Goal: Task Accomplishment & Management: Manage account settings

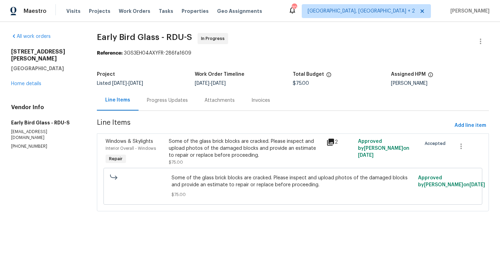
click at [177, 101] on div "Progress Updates" at bounding box center [167, 100] width 41 height 7
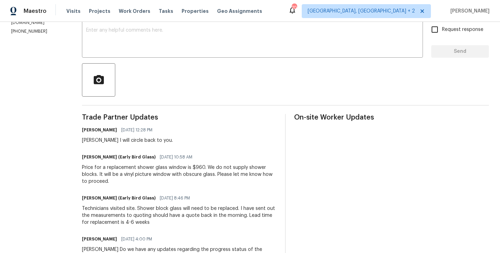
scroll to position [122, 0]
click at [89, 140] on div "Sarah I will circle back to you." at bounding box center [127, 140] width 91 height 7
copy div "Sarah"
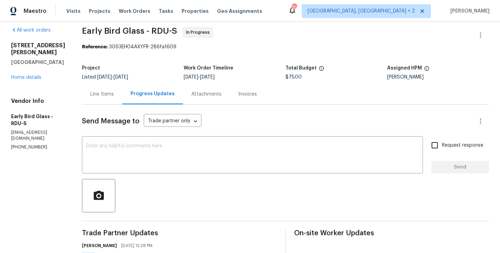
scroll to position [0, 0]
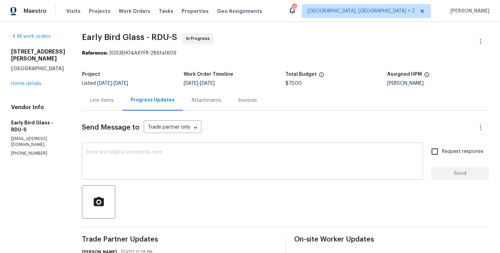
click at [160, 155] on textarea at bounding box center [252, 162] width 333 height 24
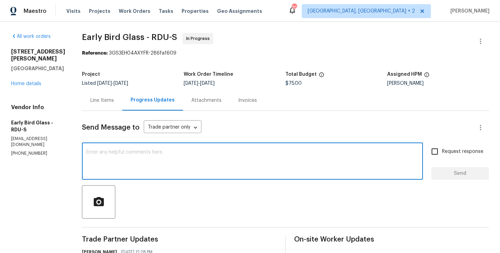
paste textarea "Sarah"
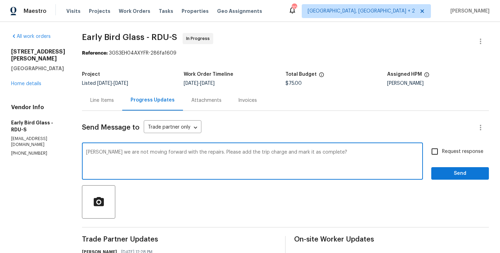
type textarea "Sarah we are not moving forward with the repairs. Please add the trip charge an…"
click at [465, 156] on label "Request response" at bounding box center [456, 151] width 56 height 15
click at [442, 156] on input "Request response" at bounding box center [435, 151] width 15 height 15
checkbox input "true"
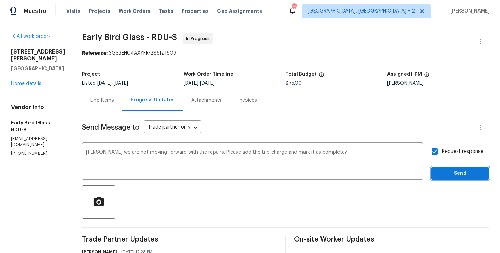
click at [447, 169] on button "Send" at bounding box center [460, 173] width 58 height 13
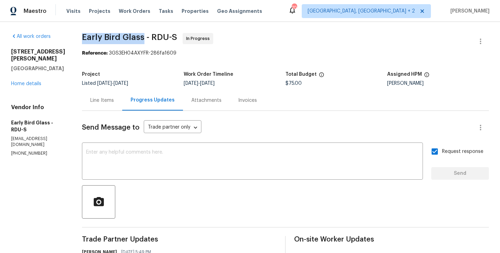
drag, startPoint x: 74, startPoint y: 34, endPoint x: 140, endPoint y: 37, distance: 65.7
copy span "Early Bird Glass"
click at [33, 74] on div "3116 Kirby St Durham, NC 27713 Home details" at bounding box center [38, 67] width 54 height 39
click at [31, 81] on link "Home details" at bounding box center [26, 83] width 30 height 5
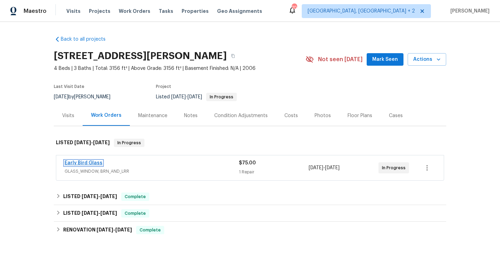
click at [89, 164] on link "Early Bird Glass" at bounding box center [84, 162] width 38 height 5
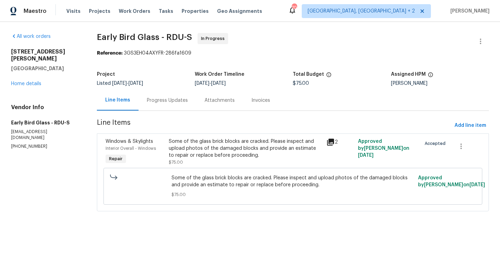
click at [16, 143] on p "(984) 789-8607" at bounding box center [45, 146] width 69 height 6
copy p "(984) 789-8607"
drag, startPoint x: 60, startPoint y: 65, endPoint x: 7, endPoint y: 53, distance: 54.4
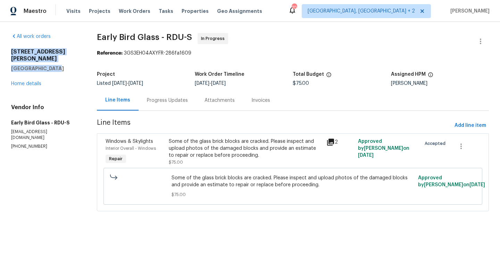
click at [7, 53] on div "All work orders 3116 Kirby St Durham, NC 27713 Home details Vendor Info Early B…" at bounding box center [250, 126] width 500 height 209
copy div "3116 Kirby St Durham, NC 27713"
click at [162, 104] on div "Progress Updates" at bounding box center [168, 100] width 58 height 20
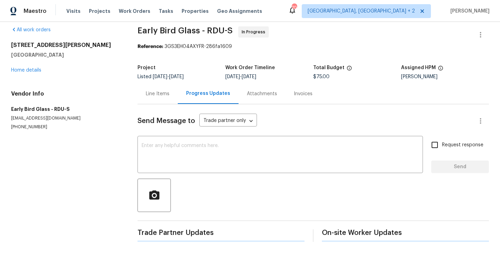
scroll to position [155, 0]
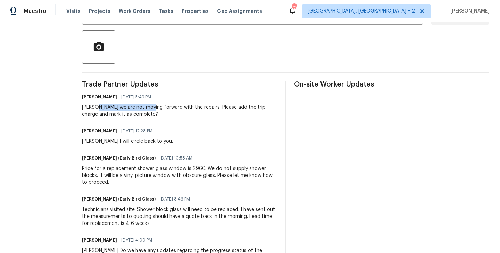
drag, startPoint x: 93, startPoint y: 107, endPoint x: 147, endPoint y: 110, distance: 53.9
click at [147, 110] on div "Sarah we are not moving forward with the repairs. Please add the trip charge an…" at bounding box center [179, 111] width 195 height 14
click at [133, 115] on div "Sarah we are not moving forward with the repairs. Please add the trip charge an…" at bounding box center [179, 111] width 195 height 14
drag, startPoint x: 92, startPoint y: 108, endPoint x: 144, endPoint y: 119, distance: 53.5
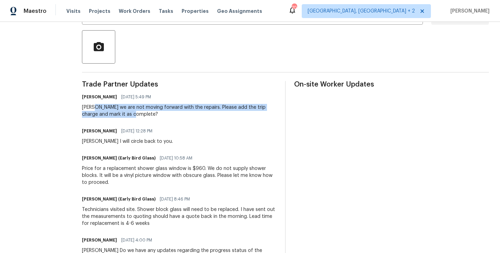
copy div "we are not moving forward with the repairs. Please add the trip charge and mark…"
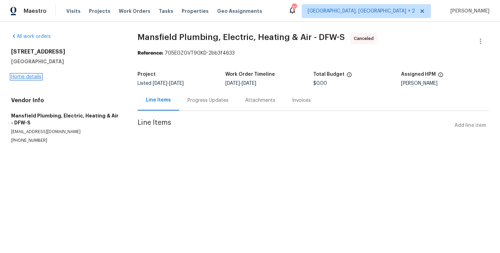
click at [27, 78] on link "Home details" at bounding box center [26, 76] width 30 height 5
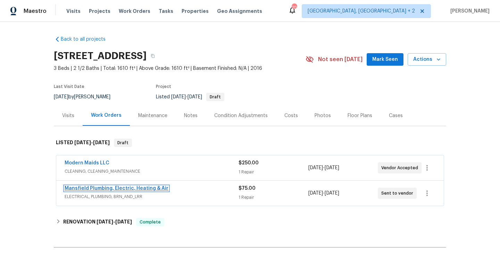
click at [115, 188] on link "Mansfield Plumbing, Electric, Heating & Air" at bounding box center [117, 188] width 104 height 5
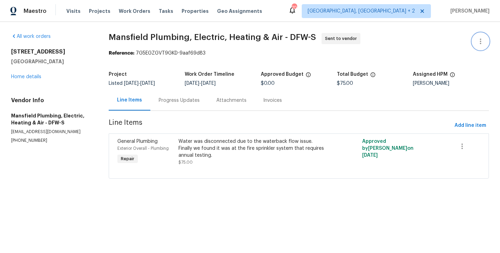
click at [482, 41] on icon "button" at bounding box center [481, 41] width 8 height 8
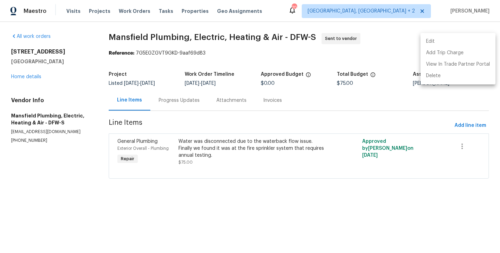
click at [465, 41] on li "Edit" at bounding box center [458, 41] width 75 height 11
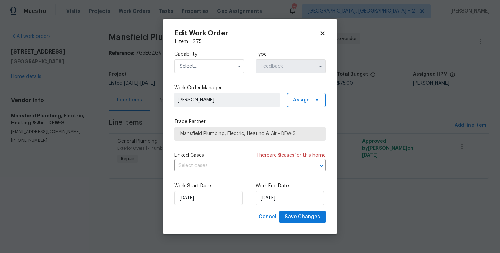
click at [214, 65] on input "text" at bounding box center [209, 66] width 70 height 14
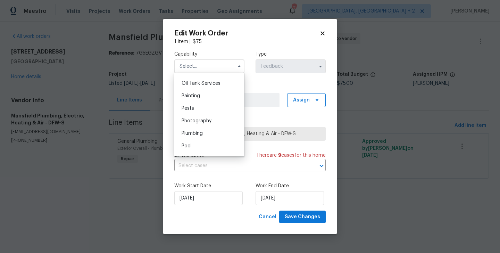
scroll to position [576, 0]
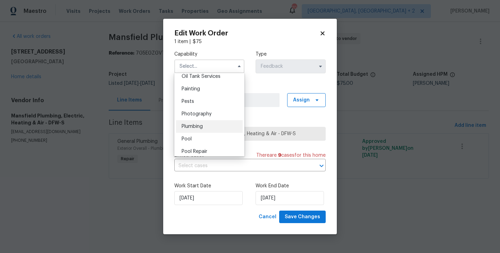
click at [205, 130] on div "Plumbing" at bounding box center [209, 126] width 67 height 13
type input "Plumbing"
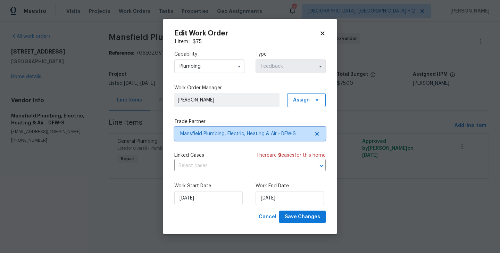
click at [205, 132] on span "Mansfield Plumbing, Electric, Heating & Air - DFW-S" at bounding box center [245, 133] width 130 height 7
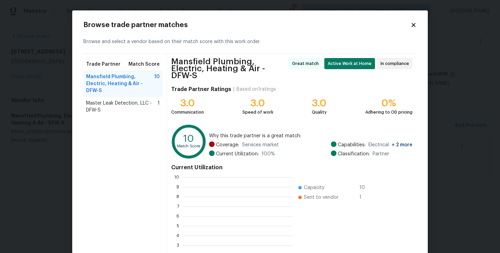
scroll to position [97, 110]
click at [101, 106] on span "Master Leak Detection, LLC - DFW-S" at bounding box center [122, 107] width 72 height 14
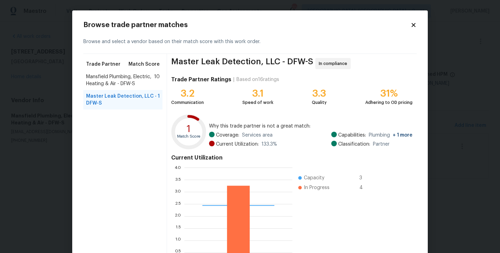
scroll to position [53, 0]
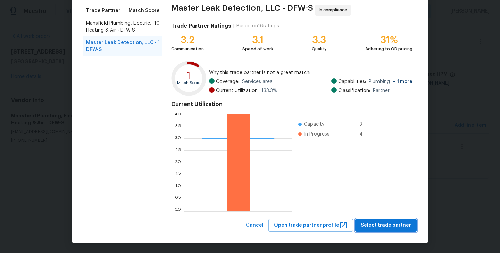
click at [371, 221] on span "Select trade partner" at bounding box center [386, 225] width 50 height 9
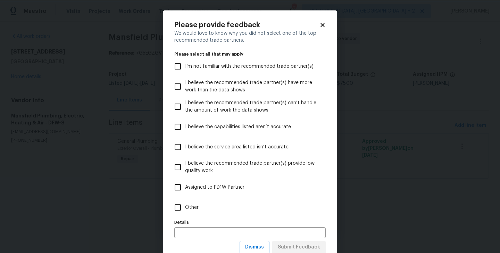
scroll to position [0, 0]
click at [189, 202] on label "Other" at bounding box center [246, 207] width 150 height 20
click at [185, 202] on input "Other" at bounding box center [178, 207] width 15 height 15
checkbox input "true"
click at [310, 243] on span "Submit Feedback" at bounding box center [299, 247] width 42 height 9
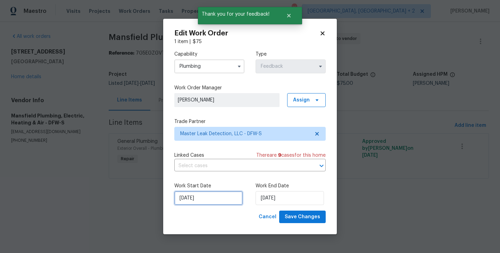
click at [216, 196] on input "[DATE]" at bounding box center [208, 198] width 68 height 14
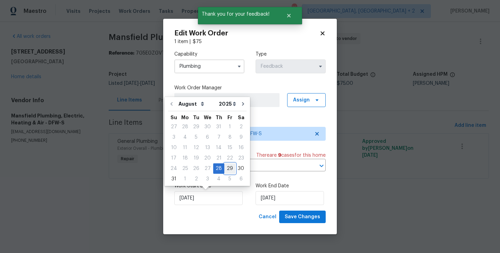
click at [224, 167] on div "29" at bounding box center [229, 169] width 11 height 10
type input "29/08/2025"
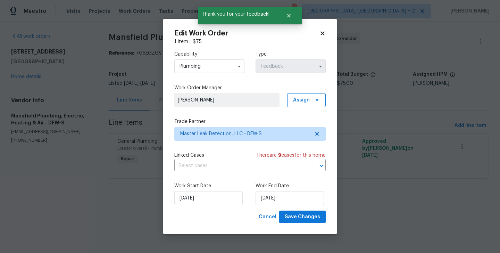
click at [265, 188] on label "Work End Date" at bounding box center [291, 185] width 70 height 7
click at [267, 191] on div "Work End Date 30/08/2025" at bounding box center [291, 193] width 70 height 23
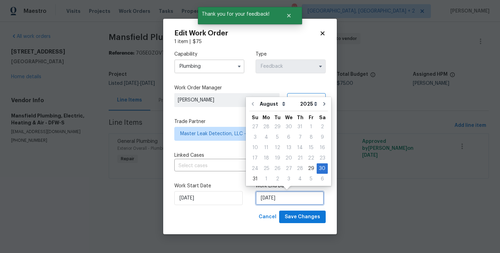
click at [269, 193] on input "30/08/2025" at bounding box center [290, 198] width 68 height 14
click at [253, 175] on div "31" at bounding box center [254, 179] width 11 height 10
type input "31/08/2025"
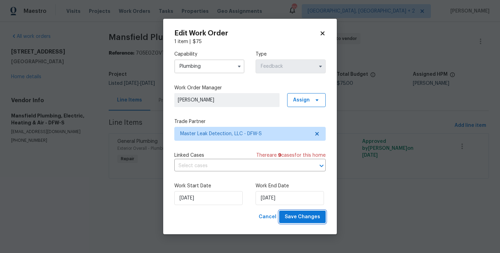
click at [303, 216] on span "Save Changes" at bounding box center [302, 217] width 35 height 9
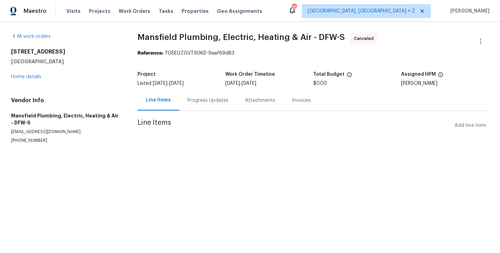
click at [193, 88] on div "Project Listed 8/27/2025 - 8/30/2025 Work Order Timeline 8/28/2025 - 8/30/2025 …" at bounding box center [313, 79] width 351 height 22
click at [195, 109] on div "Progress Updates" at bounding box center [208, 100] width 58 height 20
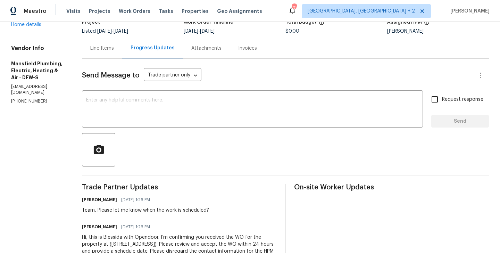
scroll to position [94, 0]
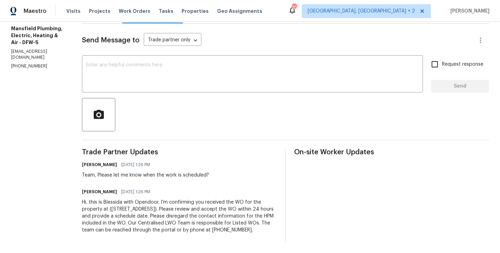
click at [168, 213] on div "Hi, this is Blessida with Opendoor. I’m confirming you received the WO for the …" at bounding box center [179, 216] width 195 height 35
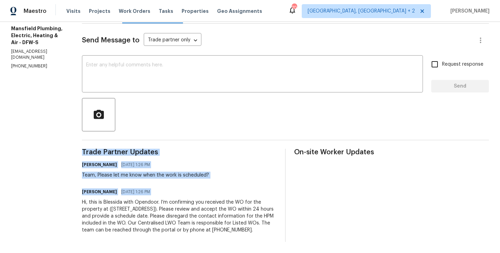
click at [168, 213] on div "Hi, this is Blessida with Opendoor. I’m confirming you received the WO for the …" at bounding box center [179, 216] width 195 height 35
copy div "Trade Partner Updates Blessida Angeline M 08/28/2025 1:26 PM Team, Please let m…"
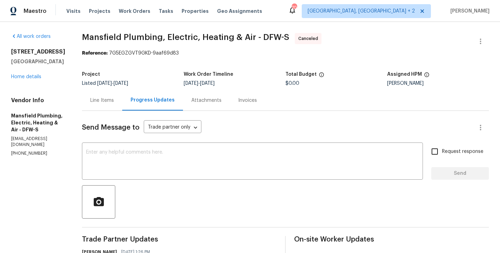
click at [25, 71] on div "4224 Tallulah Dr Plano, TX 75074 Home details" at bounding box center [38, 64] width 54 height 32
click at [24, 77] on link "Home details" at bounding box center [26, 76] width 30 height 5
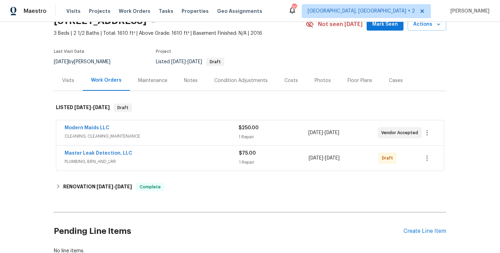
scroll to position [42, 0]
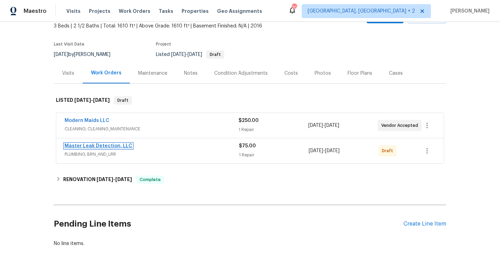
click at [111, 147] on link "Master Leak Detection, LLC" at bounding box center [99, 145] width 68 height 5
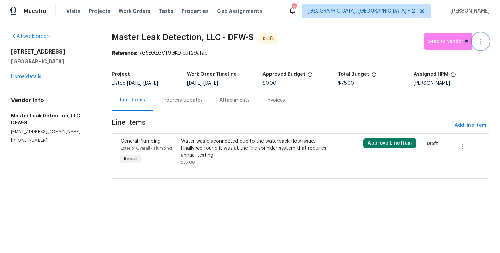
click at [485, 39] on button "button" at bounding box center [480, 41] width 17 height 17
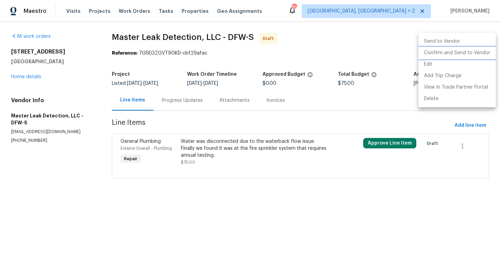
click at [485, 56] on li "Confirm and Send to Vendor" at bounding box center [457, 52] width 77 height 11
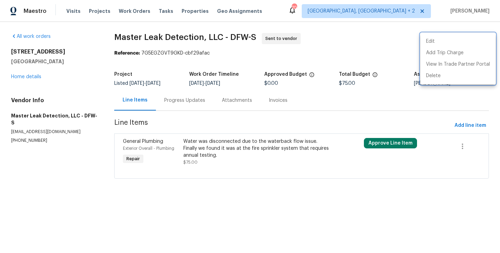
click at [196, 104] on div at bounding box center [250, 126] width 500 height 253
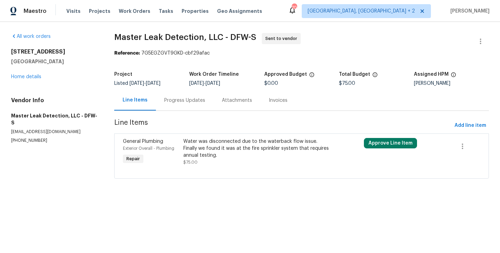
click at [196, 104] on div "Progress Updates" at bounding box center [184, 100] width 41 height 7
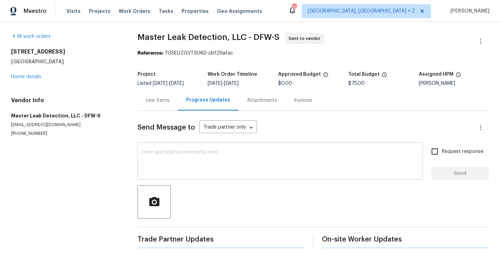
click at [218, 175] on div "x ​" at bounding box center [281, 161] width 286 height 35
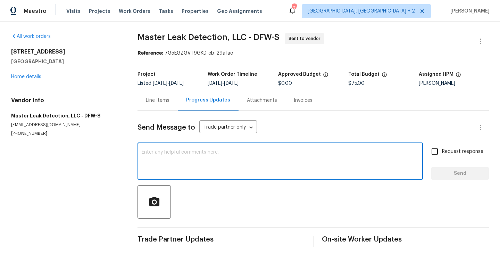
paste textarea "Hi, this is Blessida with Opendoor. I’m confirming you received the WO for the …"
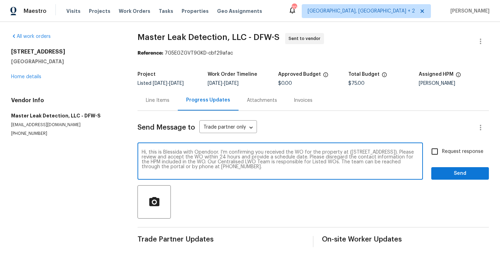
type textarea "Hi, this is Blessida with Opendoor. I’m confirming you received the WO for the …"
click at [444, 155] on label "Request response" at bounding box center [456, 151] width 56 height 15
click at [442, 155] on input "Request response" at bounding box center [435, 151] width 15 height 15
checkbox input "true"
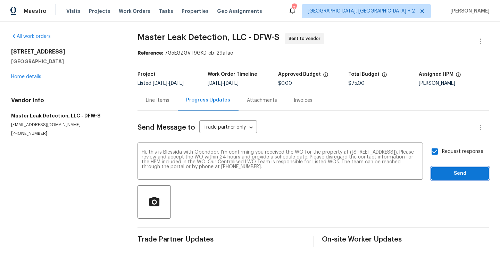
click at [444, 175] on span "Send" at bounding box center [460, 173] width 47 height 9
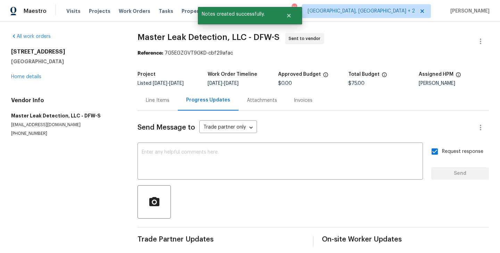
click at [149, 100] on div "Line Items Progress Updates Attachments Invoices" at bounding box center [313, 100] width 351 height 21
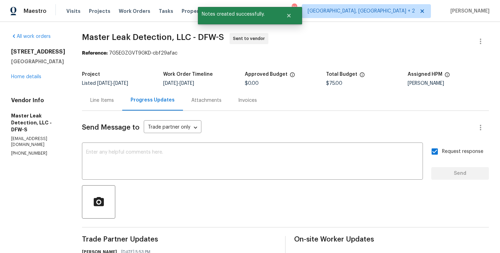
click at [101, 100] on div "Line Items" at bounding box center [102, 100] width 24 height 7
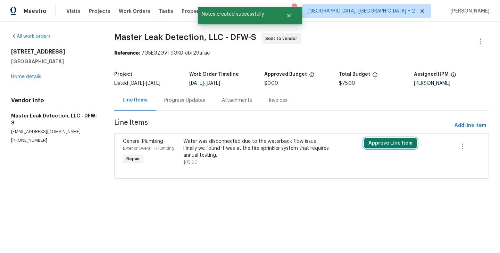
click at [385, 143] on button "Approve Line Item" at bounding box center [390, 143] width 53 height 10
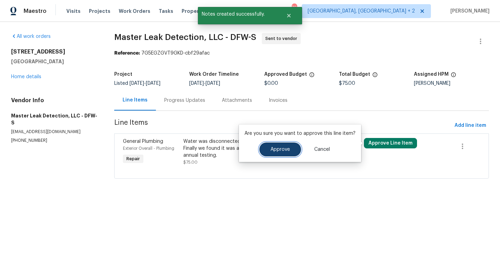
click at [275, 146] on button "Approve" at bounding box center [280, 149] width 42 height 14
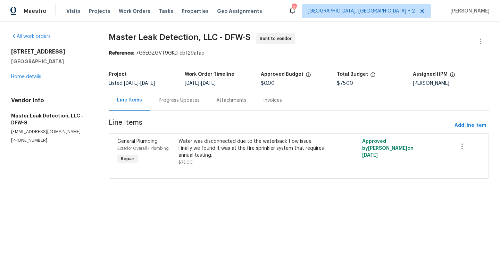
click at [176, 98] on div "Progress Updates" at bounding box center [179, 100] width 41 height 7
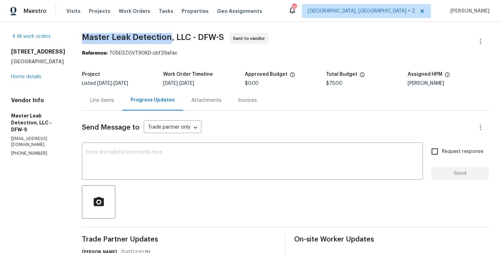
drag, startPoint x: 87, startPoint y: 39, endPoint x: 178, endPoint y: 40, distance: 90.7
click at [178, 40] on div "All work orders 4224 Tallulah Dr Plano, TX 75074 Home details Vendor Info Maste…" at bounding box center [250, 167] width 500 height 291
copy span "Master Leak Detection"
click at [33, 75] on link "Home details" at bounding box center [26, 76] width 30 height 5
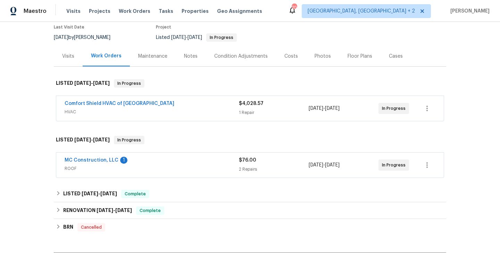
scroll to position [60, 0]
click at [109, 161] on link "MC Construction, LLC" at bounding box center [92, 159] width 54 height 5
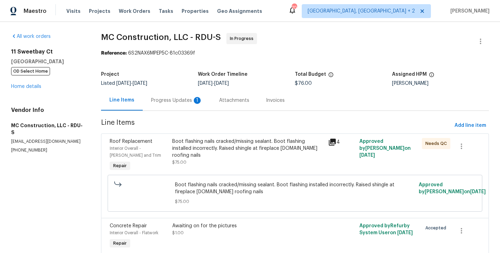
click at [181, 103] on div "Progress Updates 1" at bounding box center [176, 100] width 51 height 7
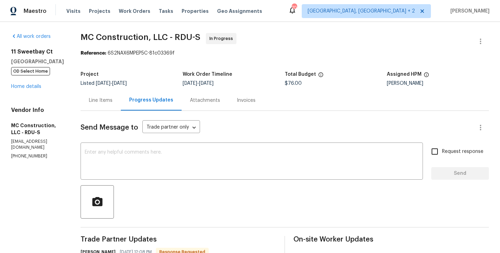
click at [99, 100] on div "Line Items" at bounding box center [101, 100] width 24 height 7
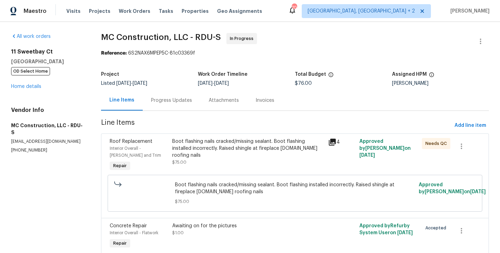
click at [272, 155] on div "Boot flashing nails cracked/missing sealant. Boot flashing installed incorrectl…" at bounding box center [248, 152] width 152 height 28
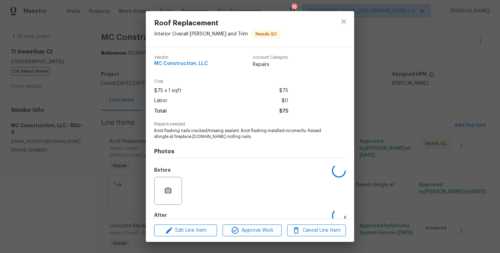
scroll to position [38, 0]
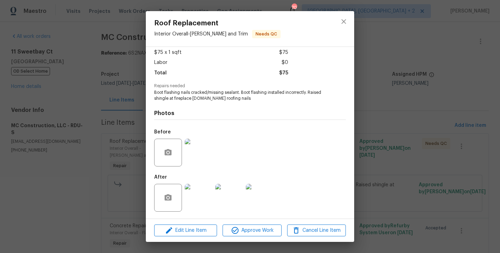
click at [197, 158] on img at bounding box center [199, 153] width 28 height 28
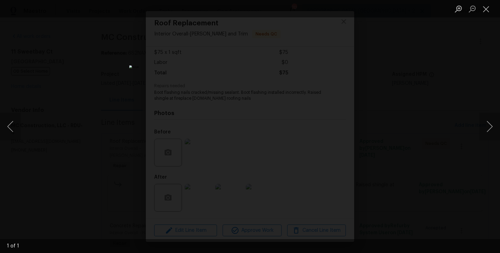
click at [417, 121] on div "Lightbox" at bounding box center [250, 126] width 500 height 253
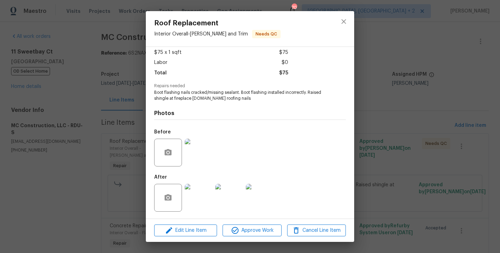
click at [205, 194] on img at bounding box center [199, 198] width 28 height 28
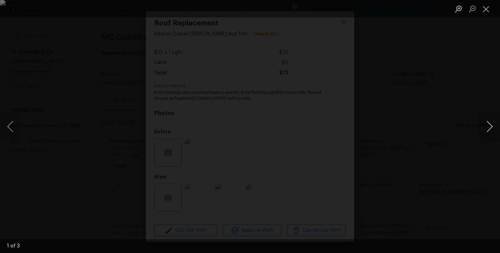
click at [489, 127] on button "Next image" at bounding box center [489, 127] width 21 height 28
click at [459, 165] on div "Lightbox" at bounding box center [250, 126] width 500 height 253
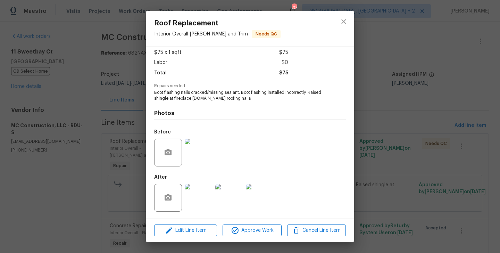
click at [196, 158] on img at bounding box center [199, 153] width 28 height 28
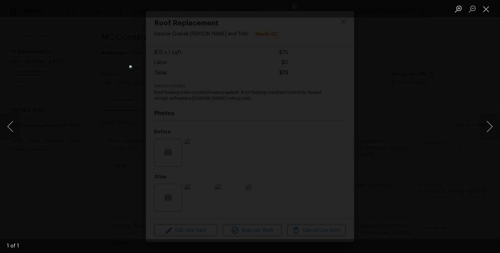
click at [466, 127] on div "Lightbox" at bounding box center [250, 126] width 500 height 253
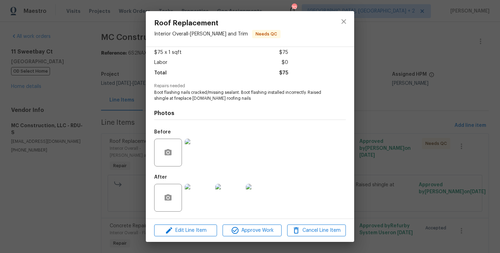
click at [254, 198] on img at bounding box center [260, 198] width 28 height 28
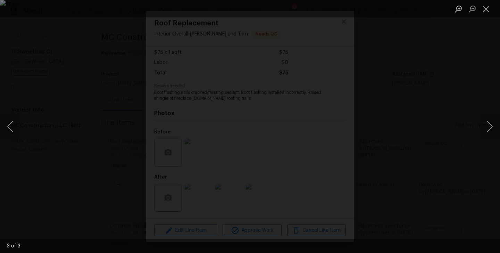
click at [455, 105] on div "Lightbox" at bounding box center [250, 126] width 500 height 253
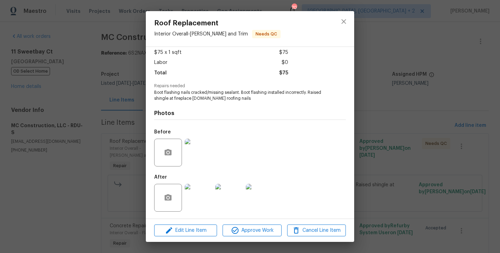
click at [386, 146] on div "Roof Replacement Interior Overall - Eaves and Trim Needs QC Vendor MC Construct…" at bounding box center [250, 126] width 500 height 253
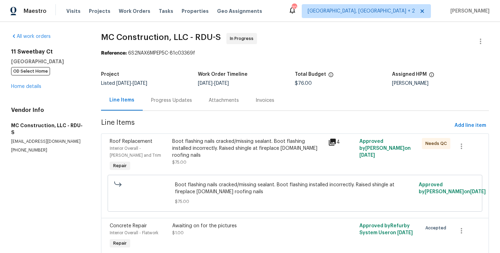
click at [162, 104] on div "Progress Updates" at bounding box center [172, 100] width 58 height 20
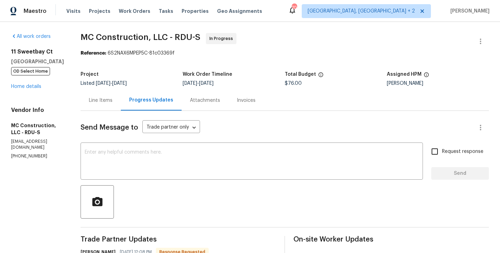
click at [86, 94] on div "Line Items" at bounding box center [101, 100] width 40 height 20
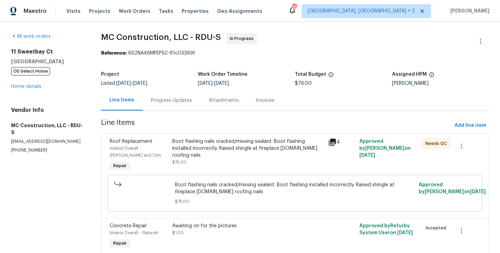
scroll to position [30, 0]
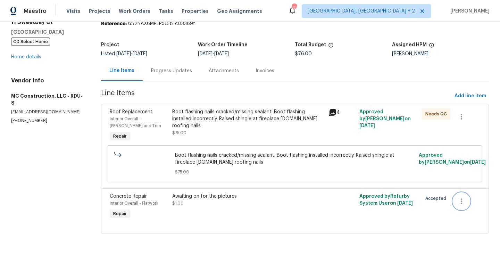
click at [465, 200] on icon "button" at bounding box center [461, 201] width 8 height 8
click at [465, 200] on li "Cancel" at bounding box center [467, 200] width 27 height 11
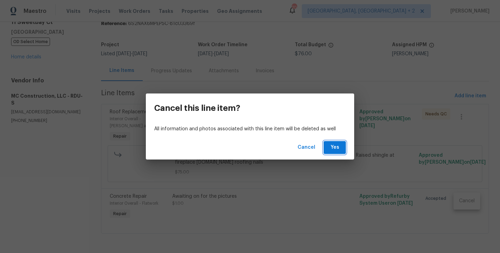
click at [328, 148] on button "Yes" at bounding box center [335, 147] width 22 height 13
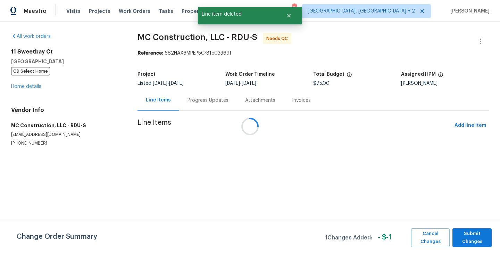
scroll to position [0, 0]
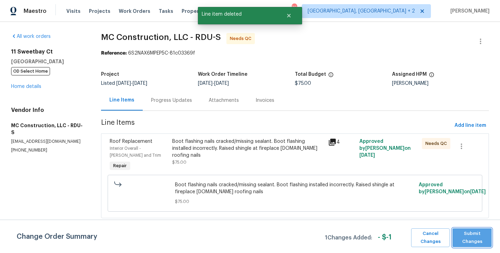
click at [477, 236] on span "Submit Changes" at bounding box center [472, 238] width 32 height 16
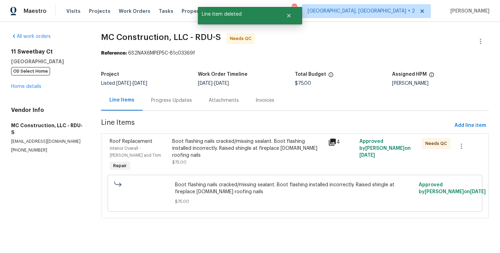
click at [204, 154] on div "Boot flashing nails cracked/missing sealant. Boot flashing installed incorrectl…" at bounding box center [248, 152] width 152 height 28
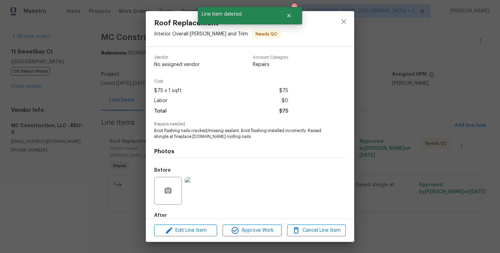
scroll to position [38, 0]
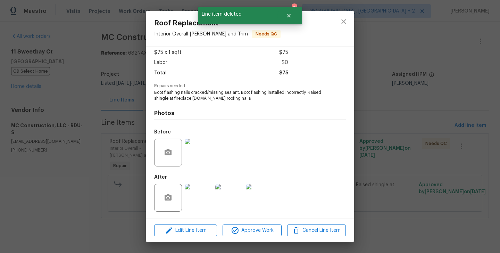
click at [189, 236] on div "Edit Line Item Approve Work Cancel Line Item" at bounding box center [250, 230] width 208 height 23
click at [186, 231] on span "Edit Line Item" at bounding box center [185, 230] width 59 height 9
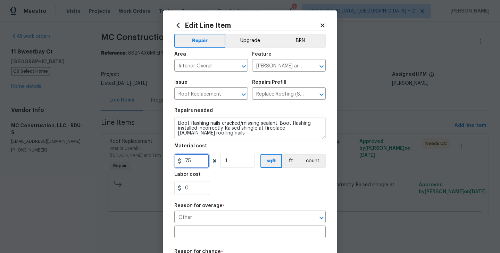
click at [186, 155] on input "75" at bounding box center [191, 161] width 35 height 14
click at [186, 156] on input "75" at bounding box center [191, 161] width 35 height 14
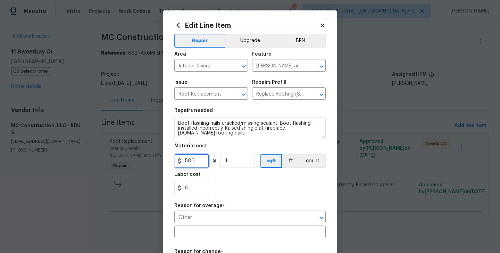
scroll to position [136, 0]
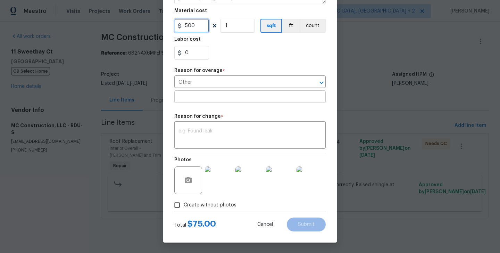
type input "500"
click at [190, 93] on input "text" at bounding box center [249, 97] width 151 height 11
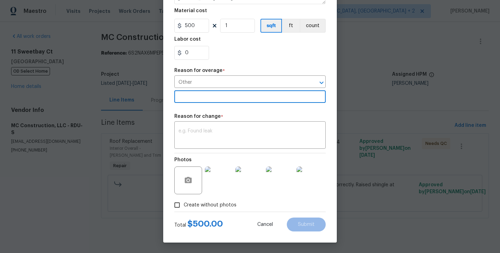
type input "n"
click at [201, 132] on textarea at bounding box center [250, 136] width 143 height 15
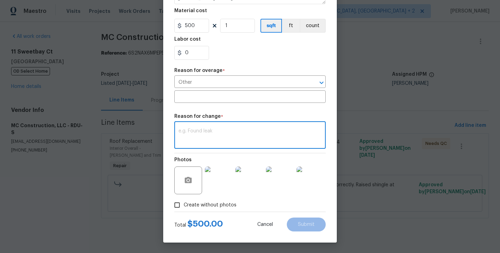
paste textarea "(BA) Updated per vendor’s final cost."
type textarea "(BA) Updated per vendor’s final cost."
click at [302, 222] on span "Submit" at bounding box center [306, 224] width 17 height 5
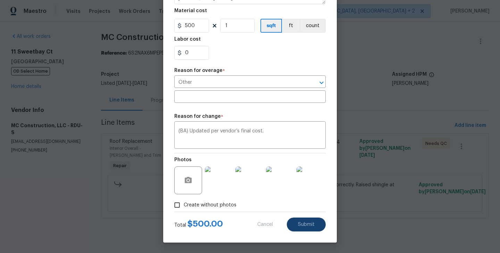
type input "75"
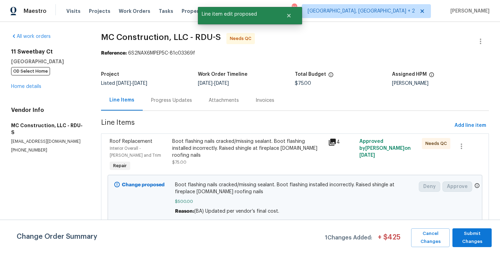
scroll to position [0, 0]
click at [474, 240] on span "Submit Changes" at bounding box center [472, 238] width 32 height 16
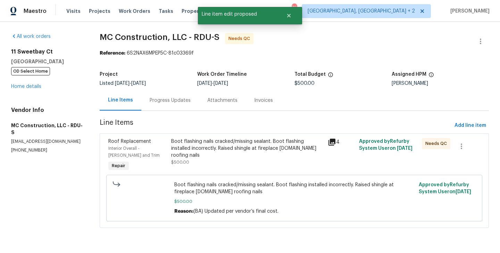
click at [165, 97] on div "Progress Updates" at bounding box center [170, 100] width 41 height 7
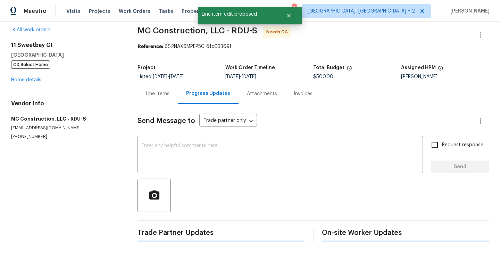
scroll to position [41, 0]
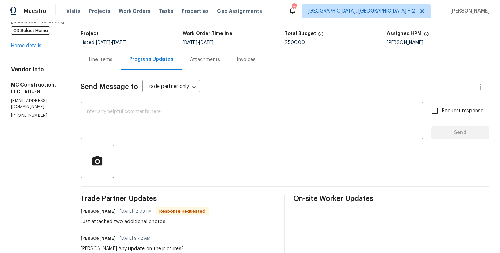
click at [81, 213] on h6 "Rick Ploughe" at bounding box center [98, 211] width 35 height 7
copy h6 "Rick"
click at [123, 134] on div "x ​" at bounding box center [252, 121] width 342 height 35
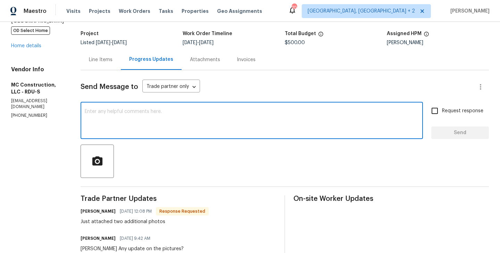
paste textarea "Rick"
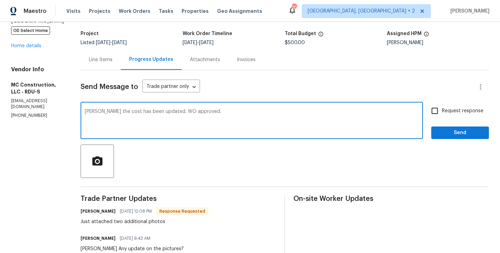
type textarea "Rick the cost has been updated. WO approved."
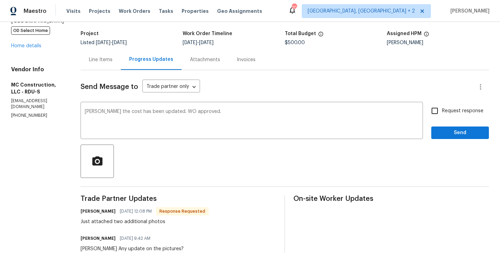
click at [447, 134] on span "Send" at bounding box center [460, 133] width 47 height 9
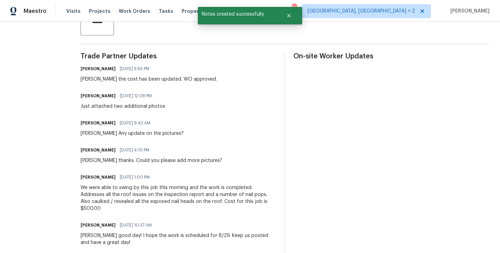
scroll to position [0, 0]
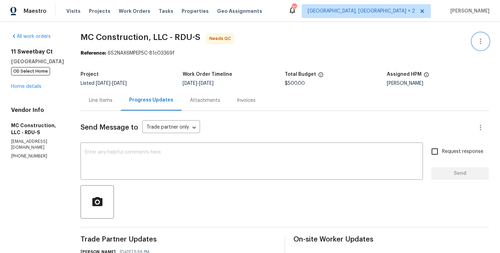
click at [481, 37] on icon "button" at bounding box center [481, 41] width 8 height 8
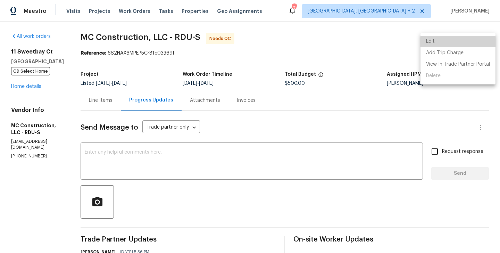
click at [474, 37] on li "Edit" at bounding box center [458, 41] width 75 height 11
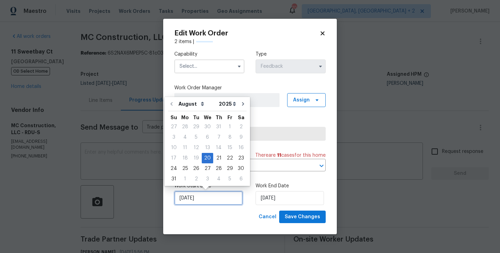
click at [218, 197] on input "20/08/2025" at bounding box center [208, 198] width 68 height 14
click at [216, 168] on div "28" at bounding box center [218, 169] width 11 height 10
type input "[DATE]"
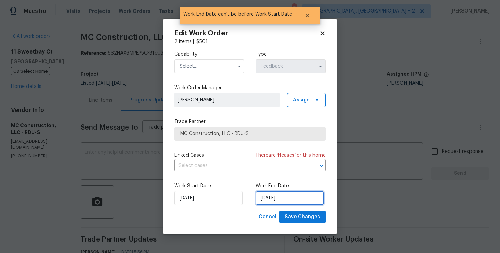
click at [275, 199] on input "[DATE]" at bounding box center [290, 198] width 68 height 14
click at [189, 66] on input "text" at bounding box center [209, 66] width 70 height 14
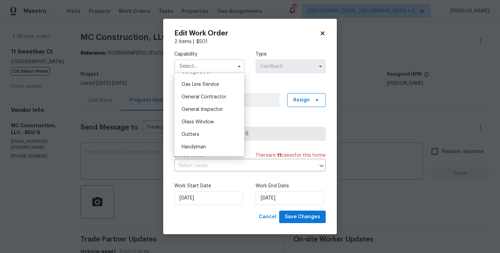
scroll to position [316, 0]
click at [200, 140] on div "Handyman" at bounding box center [209, 146] width 67 height 13
type input "Handyman"
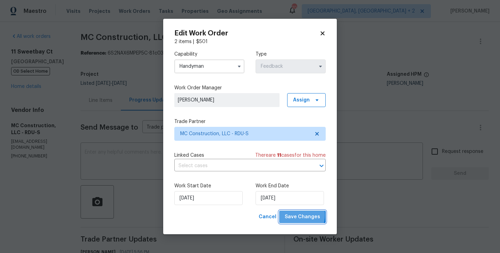
click at [297, 215] on span "Save Changes" at bounding box center [302, 217] width 35 height 9
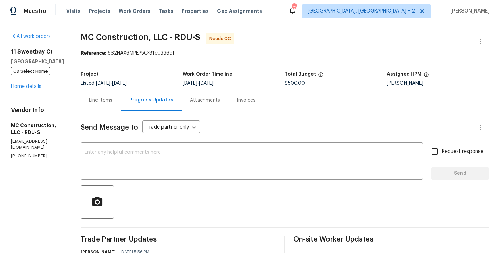
click at [102, 97] on div "Line Items" at bounding box center [101, 100] width 24 height 7
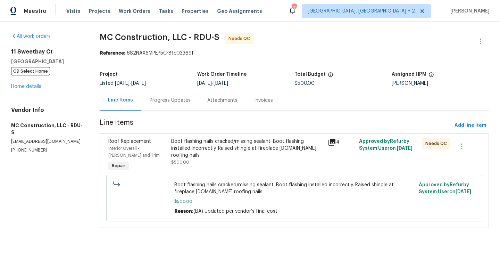
click at [240, 149] on div "Boot flashing nails cracked/missing sealant. Boot flashing installed incorrectl…" at bounding box center [247, 148] width 152 height 21
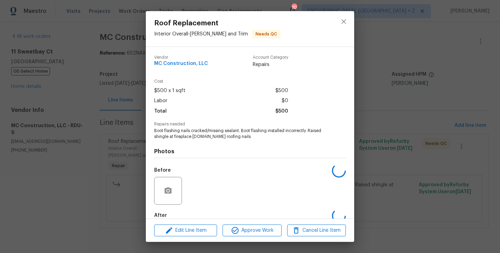
scroll to position [38, 0]
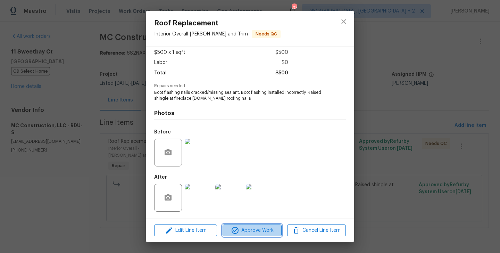
click at [240, 231] on span "Approve Work" at bounding box center [252, 230] width 55 height 9
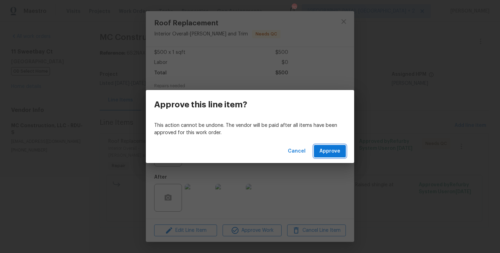
click at [326, 150] on span "Approve" at bounding box center [330, 151] width 21 height 9
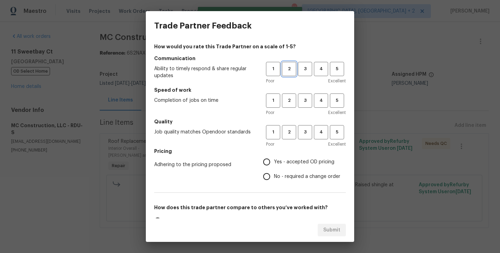
click at [287, 73] on span "2" at bounding box center [289, 69] width 13 height 8
click at [288, 102] on span "2" at bounding box center [289, 101] width 13 height 8
click at [288, 148] on h5 "Pricing" at bounding box center [250, 151] width 192 height 7
click at [288, 131] on span "2" at bounding box center [289, 132] width 13 height 8
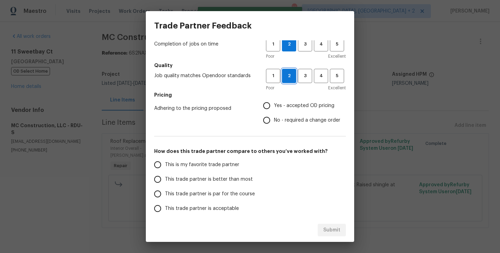
scroll to position [57, 0]
click at [274, 123] on span "No - required a change order" at bounding box center [307, 119] width 66 height 7
click at [274, 123] on input "No - required a change order" at bounding box center [266, 119] width 15 height 15
radio input "true"
click at [201, 179] on span "This trade partner is better than most" at bounding box center [209, 178] width 88 height 7
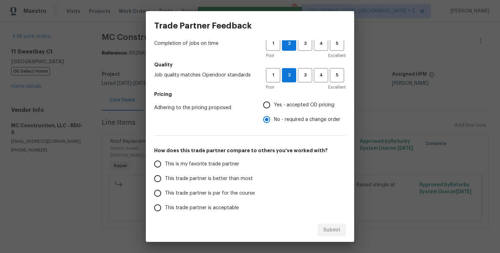
click at [165, 179] on input "This trade partner is better than most" at bounding box center [157, 178] width 15 height 15
click at [333, 228] on span "Submit" at bounding box center [331, 230] width 17 height 9
radio input "true"
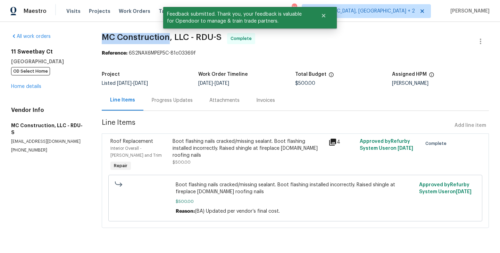
drag, startPoint x: 104, startPoint y: 37, endPoint x: 170, endPoint y: 38, distance: 66.0
click at [170, 38] on div "All work orders [STREET_ADDRESS] OD Select Home Home details Vendor Info MC Con…" at bounding box center [250, 134] width 500 height 225
copy span "MC Construction"
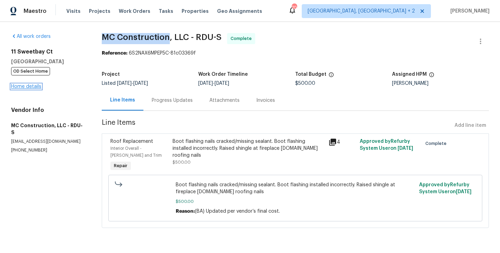
click at [31, 87] on link "Home details" at bounding box center [26, 86] width 30 height 5
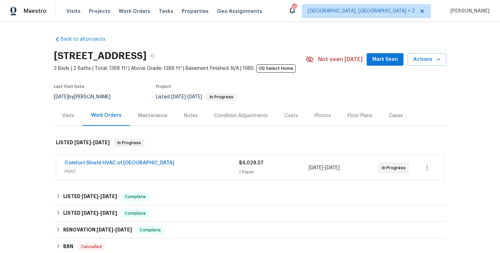
click at [117, 166] on span "Comfort Shield HVAC of [GEOGRAPHIC_DATA]" at bounding box center [120, 162] width 110 height 7
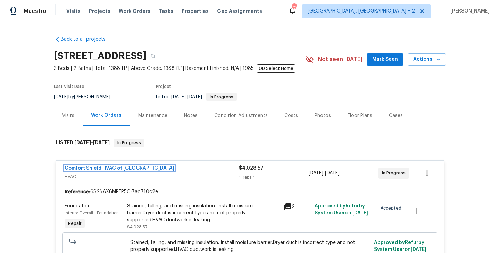
click at [107, 168] on link "Comfort Shield HVAC of [GEOGRAPHIC_DATA]" at bounding box center [120, 168] width 110 height 5
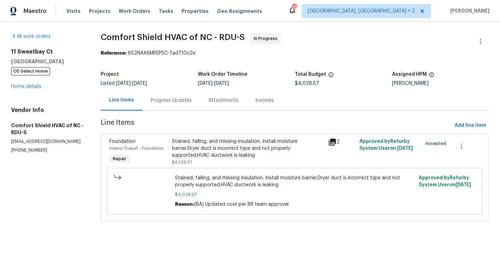
click at [170, 100] on div "Progress Updates" at bounding box center [171, 100] width 41 height 7
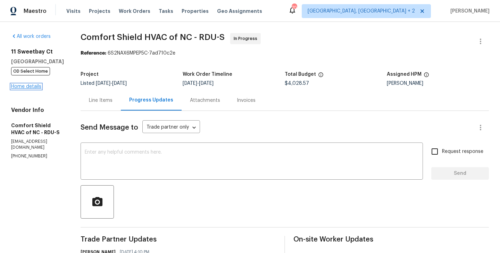
click at [33, 88] on link "Home details" at bounding box center [26, 86] width 30 height 5
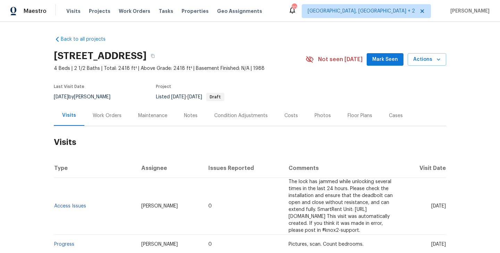
click at [120, 116] on div "Work Orders" at bounding box center [106, 115] width 45 height 20
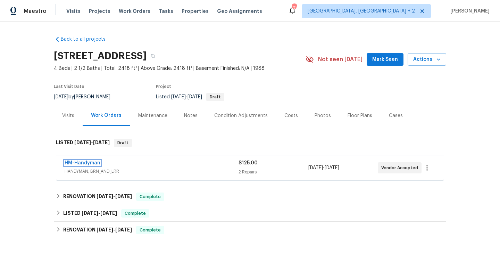
click at [87, 161] on link "HM-Handyman" at bounding box center [83, 162] width 36 height 5
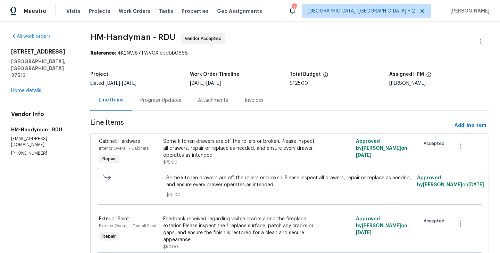
click at [172, 103] on div "Progress Updates" at bounding box center [160, 100] width 41 height 7
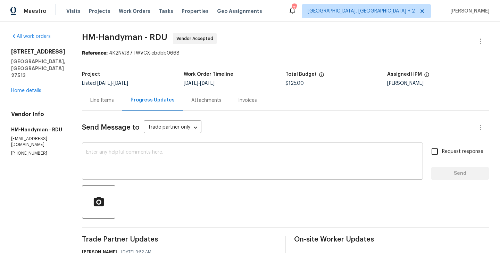
click at [128, 160] on textarea at bounding box center [252, 162] width 333 height 24
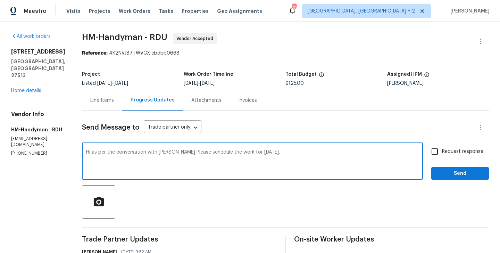
type textarea "Hi as per the conversation with Joey Please schedule the work for tomorrow 8/30."
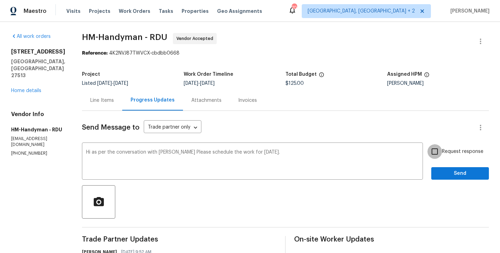
click at [438, 157] on input "Request response" at bounding box center [435, 151] width 15 height 15
checkbox input "true"
click at [442, 182] on div "Send Message to Trade partner only Trade partner only ​ Hi as per the conversat…" at bounding box center [285, 247] width 407 height 272
click at [441, 174] on span "Send" at bounding box center [460, 173] width 47 height 9
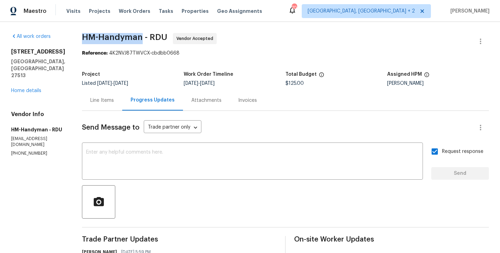
drag, startPoint x: 89, startPoint y: 39, endPoint x: 148, endPoint y: 40, distance: 58.7
click at [148, 40] on span "HM-Handyman - RDU" at bounding box center [124, 37] width 85 height 8
copy span "HM-Handyman"
click at [37, 88] on link "Home details" at bounding box center [26, 90] width 30 height 5
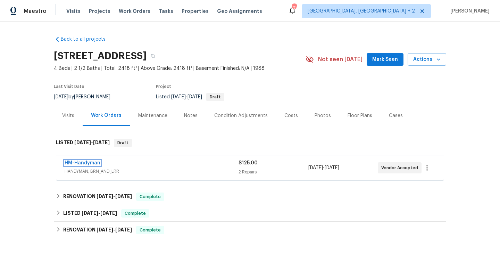
click at [89, 162] on link "HM-Handyman" at bounding box center [83, 162] width 36 height 5
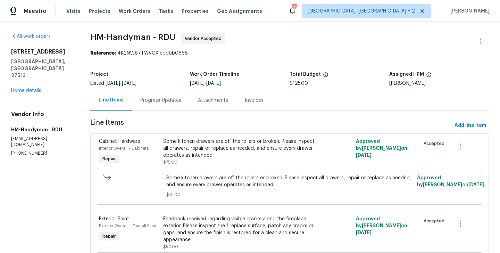
click at [177, 97] on div "Progress Updates" at bounding box center [160, 100] width 41 height 7
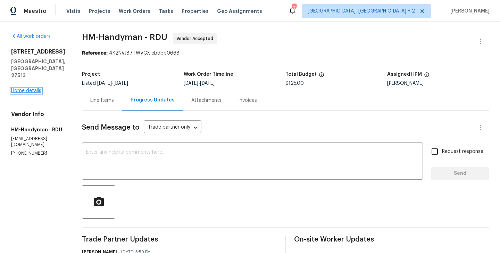
click at [28, 88] on link "Home details" at bounding box center [26, 90] width 30 height 5
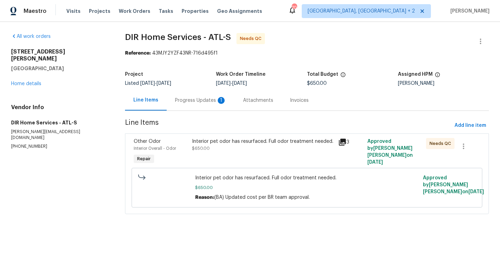
click at [198, 115] on section "DIR Home Services - ATL-S Needs QC Reference: 43MJY2YZF43NR-716d495f1 Project L…" at bounding box center [307, 127] width 364 height 189
click at [198, 102] on div "Progress Updates 1" at bounding box center [200, 100] width 51 height 7
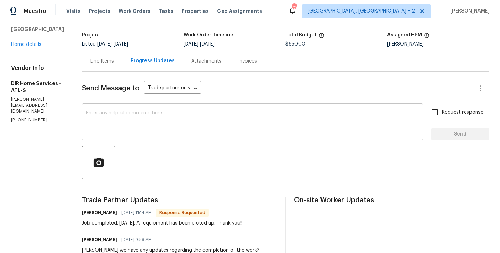
scroll to position [90, 0]
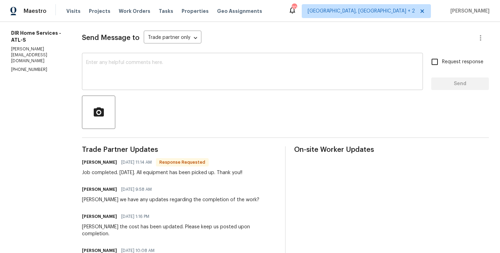
click at [148, 71] on textarea at bounding box center [252, 72] width 333 height 24
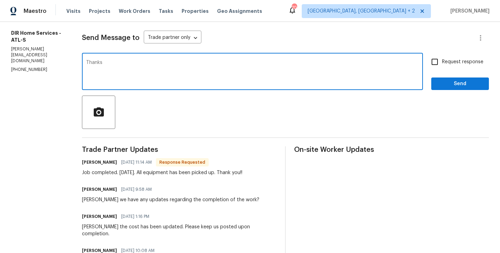
click at [97, 160] on h6 "[PERSON_NAME]" at bounding box center [99, 162] width 35 height 7
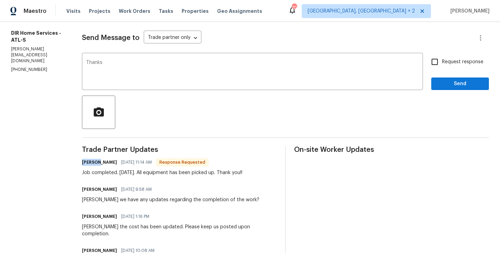
click at [97, 160] on h6 "[PERSON_NAME]" at bounding box center [99, 162] width 35 height 7
copy h6 "[PERSON_NAME]"
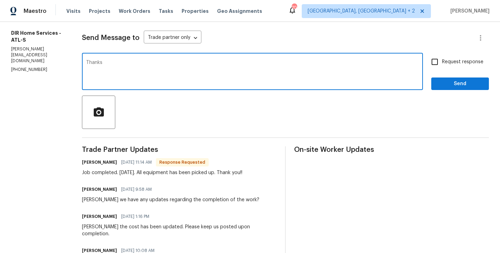
click at [158, 60] on textarea "Thanks" at bounding box center [252, 72] width 333 height 24
paste textarea "[PERSON_NAME]"
type textarea "Thanks [PERSON_NAME]. WO approved."
click at [451, 86] on span "Send" at bounding box center [460, 84] width 47 height 9
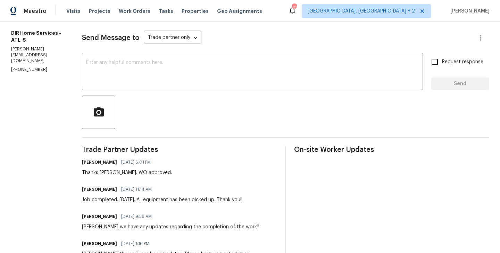
scroll to position [0, 0]
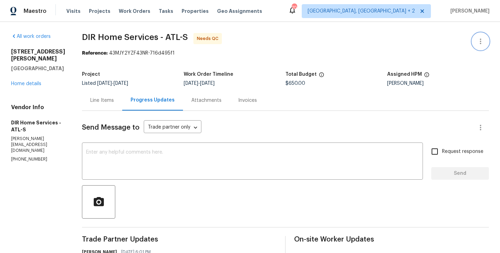
click at [483, 36] on button "button" at bounding box center [480, 41] width 17 height 17
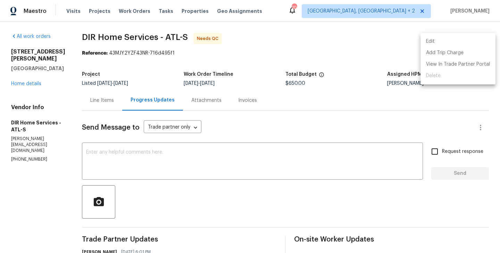
click at [471, 36] on li "Edit" at bounding box center [458, 41] width 75 height 11
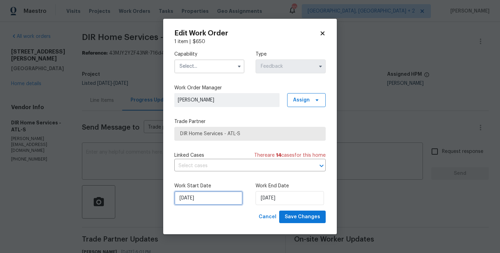
click at [229, 198] on input "26/08/2025" at bounding box center [208, 198] width 68 height 14
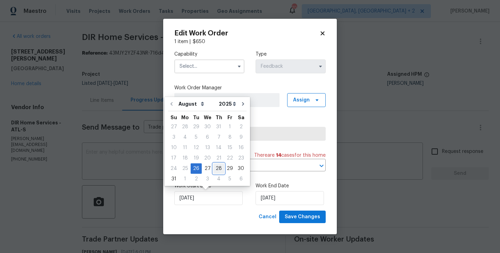
click at [216, 166] on div "28" at bounding box center [218, 169] width 11 height 10
type input "28/08/2025"
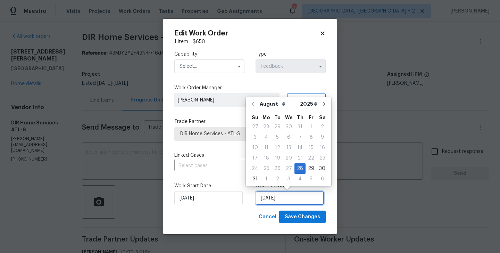
click at [270, 197] on input "28/08/2025" at bounding box center [290, 198] width 68 height 14
click at [308, 169] on div "29" at bounding box center [311, 169] width 11 height 10
type input "29/08/2025"
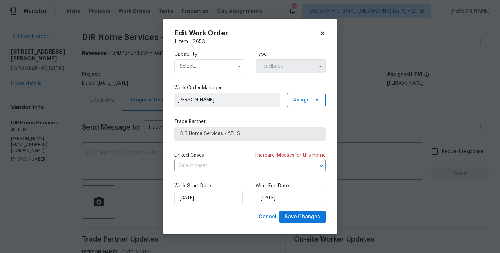
click at [201, 66] on input "text" at bounding box center [209, 66] width 70 height 14
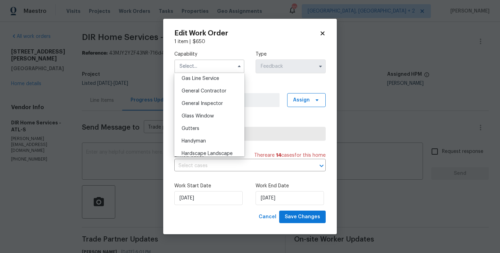
scroll to position [325, 0]
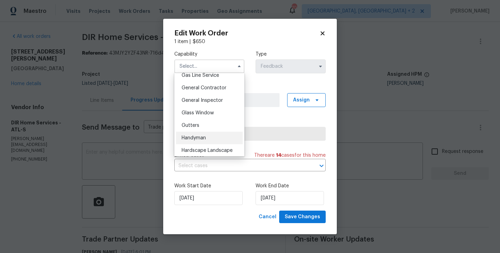
click at [202, 138] on span "Handyman" at bounding box center [194, 137] width 24 height 5
type input "Handyman"
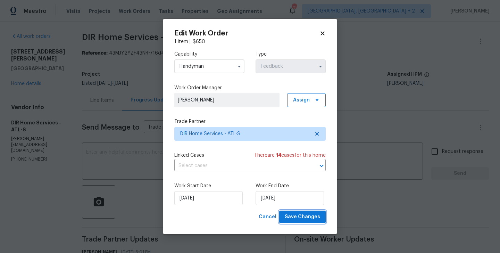
click at [299, 215] on span "Save Changes" at bounding box center [302, 217] width 35 height 9
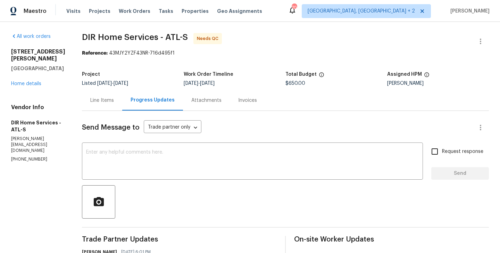
click at [111, 101] on div "Line Items" at bounding box center [102, 100] width 24 height 7
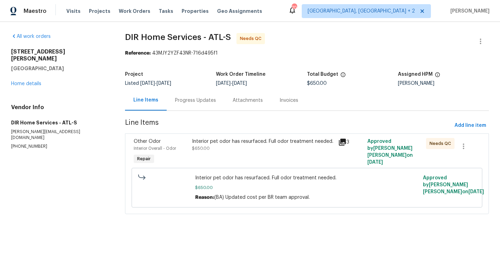
click at [233, 150] on div "Interior pet odor has resurfaced. Full odor treatment needed. $650.00" at bounding box center [263, 145] width 142 height 14
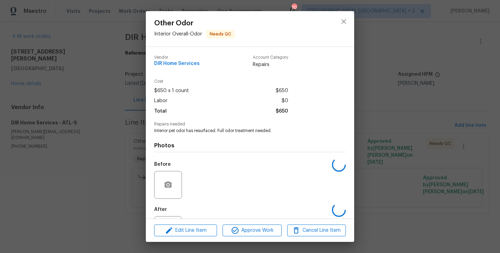
scroll to position [32, 0]
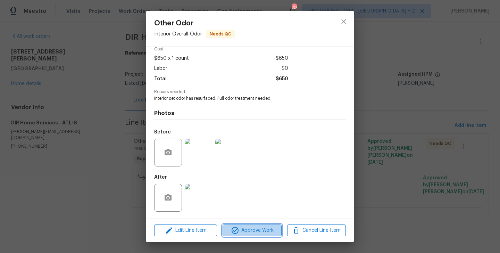
click at [245, 230] on span "Approve Work" at bounding box center [252, 230] width 55 height 9
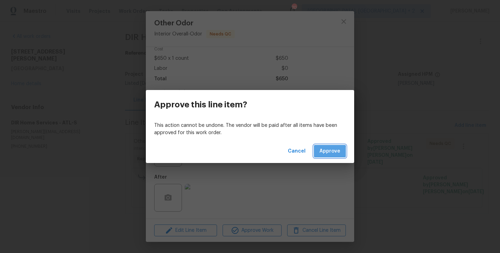
click at [323, 154] on span "Approve" at bounding box center [330, 151] width 21 height 9
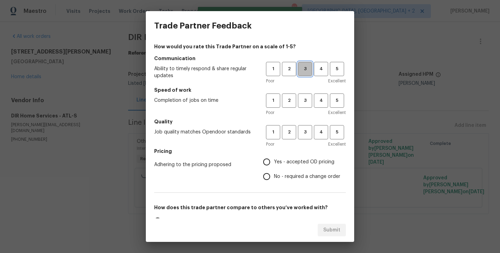
click at [299, 67] on span "3" at bounding box center [305, 69] width 13 height 8
click at [300, 104] on span "3" at bounding box center [305, 101] width 13 height 8
click at [300, 131] on span "3" at bounding box center [305, 132] width 13 height 8
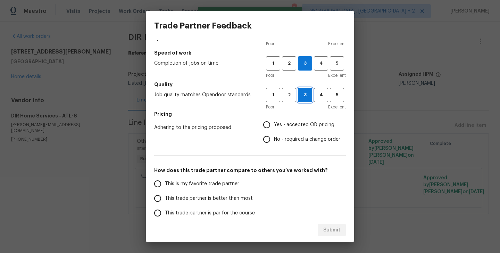
scroll to position [38, 0]
click at [283, 146] on div "How would you rate this Trade Partner on a scale of 1-5? Communication Ability …" at bounding box center [250, 142] width 192 height 272
click at [282, 140] on span "No - required a change order" at bounding box center [307, 138] width 66 height 7
click at [274, 140] on input "No - required a change order" at bounding box center [266, 139] width 15 height 15
radio input "true"
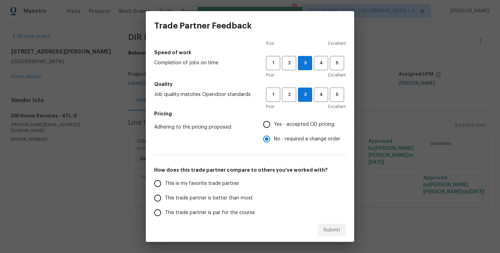
click at [228, 195] on span "This trade partner is better than most" at bounding box center [209, 198] width 88 height 7
click at [165, 194] on input "This trade partner is better than most" at bounding box center [157, 198] width 15 height 15
click at [323, 228] on button "Submit" at bounding box center [332, 230] width 28 height 13
radio input "true"
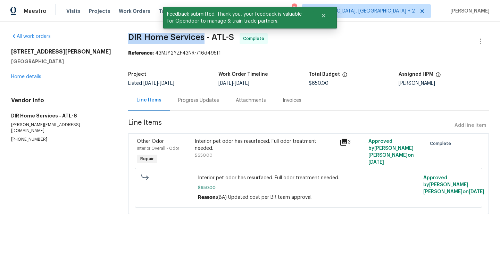
drag, startPoint x: 130, startPoint y: 37, endPoint x: 205, endPoint y: 42, distance: 75.2
click at [205, 42] on div "All work orders [STREET_ADDRESS][PERSON_NAME] Home details Vendor Info DIR Home…" at bounding box center [250, 128] width 500 height 212
copy span "DIR Home Services"
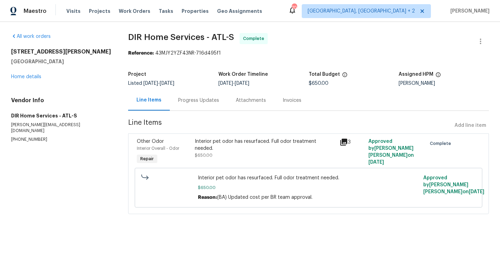
click at [195, 104] on div "Progress Updates" at bounding box center [199, 100] width 58 height 20
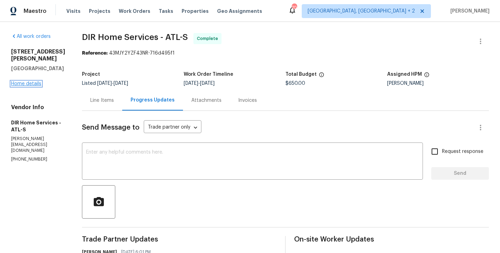
click at [27, 81] on link "Home details" at bounding box center [26, 83] width 30 height 5
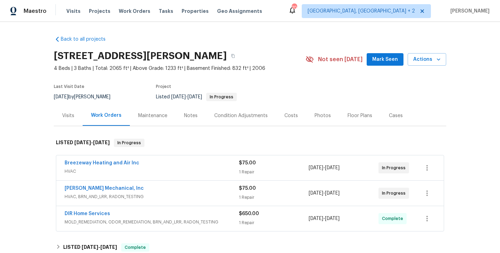
click at [146, 189] on div "JH Martin Mechanical, Inc" at bounding box center [152, 189] width 174 height 8
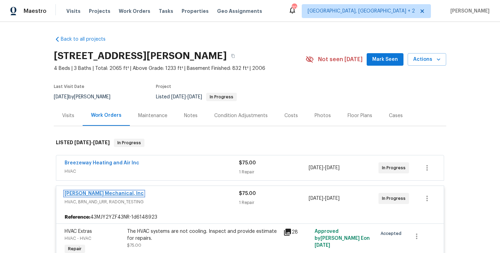
click at [111, 194] on link "JH Martin Mechanical, Inc" at bounding box center [104, 193] width 79 height 5
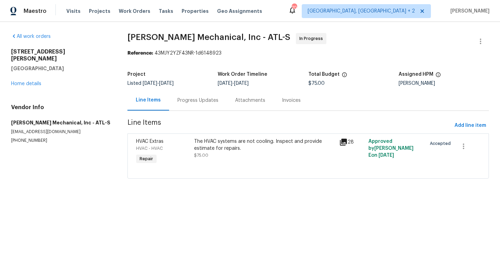
click at [197, 104] on div "Progress Updates" at bounding box center [198, 100] width 58 height 20
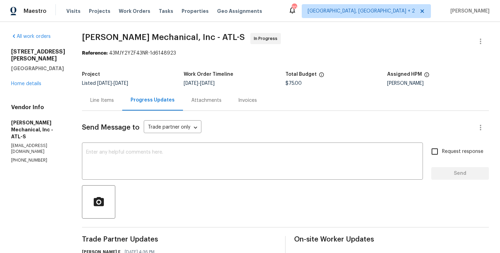
click at [28, 73] on div "2997 Burton Cir Gainesville, GA 30507 Home details" at bounding box center [38, 67] width 54 height 39
click at [28, 81] on link "Home details" at bounding box center [26, 83] width 30 height 5
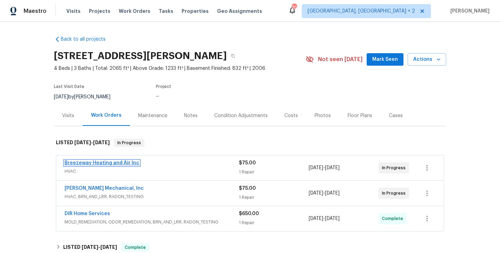
click at [117, 164] on link "Breezeway Heating and Air Inc" at bounding box center [102, 162] width 75 height 5
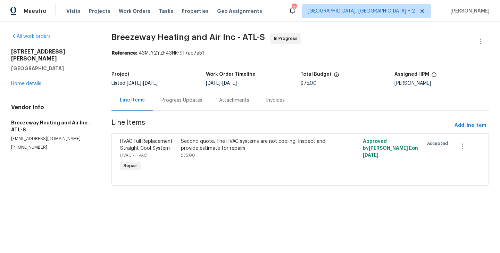
click at [181, 100] on div "Progress Updates" at bounding box center [182, 100] width 41 height 7
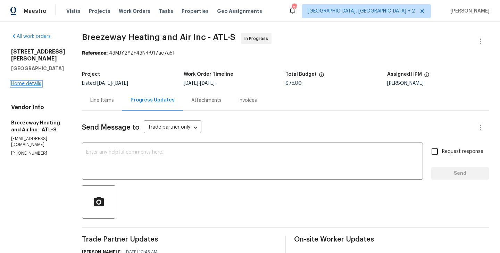
click at [34, 81] on link "Home details" at bounding box center [26, 83] width 30 height 5
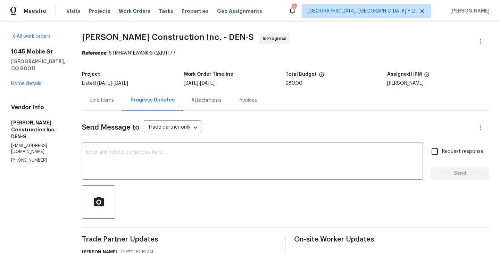
click at [28, 144] on section "All work orders [STREET_ADDRESS] Home details Vendor Info [PERSON_NAME] Constru…" at bounding box center [38, 194] width 54 height 323
copy p "[PHONE_NUMBER]"
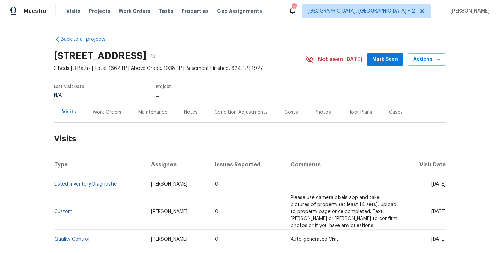
click at [115, 114] on div "Work Orders" at bounding box center [107, 112] width 29 height 7
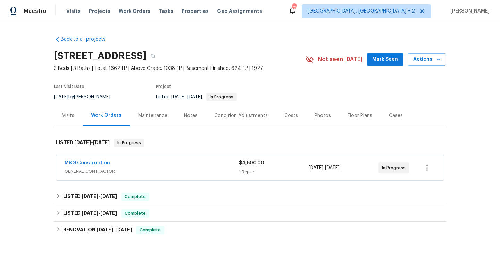
click at [101, 160] on span "M&G Construction" at bounding box center [87, 162] width 45 height 7
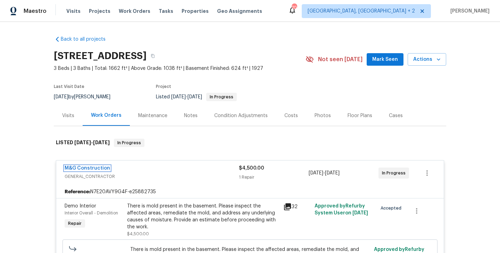
click at [95, 169] on link "M&G Construction" at bounding box center [87, 168] width 45 height 5
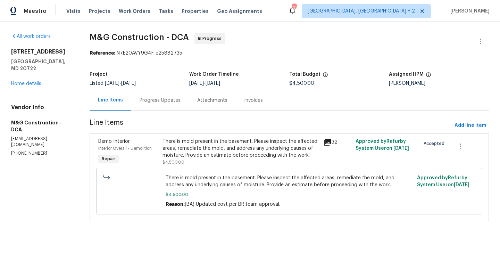
click at [164, 101] on div "Progress Updates" at bounding box center [160, 100] width 41 height 7
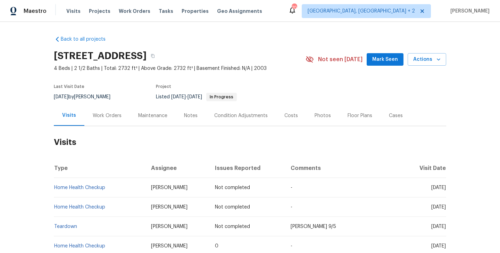
click at [104, 127] on h2 "Visits" at bounding box center [250, 142] width 392 height 32
click at [105, 113] on div "Work Orders" at bounding box center [107, 115] width 29 height 7
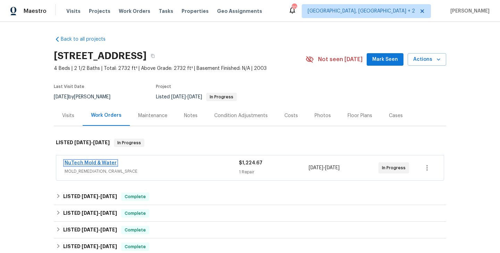
click at [105, 164] on link "NuTech Mold & Water" at bounding box center [91, 162] width 52 height 5
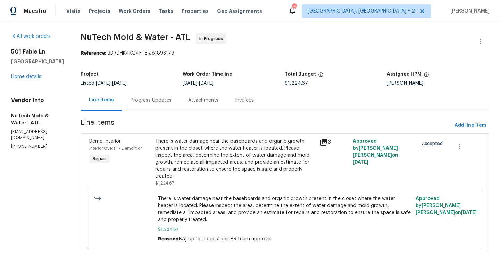
click at [146, 99] on div "Progress Updates" at bounding box center [151, 100] width 41 height 7
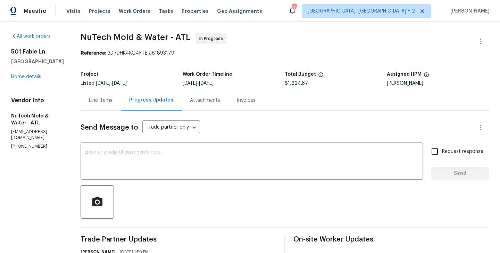
click at [31, 143] on p "(470) 655-1212" at bounding box center [37, 146] width 53 height 6
copy p "(470) 655-1212"
click at [32, 76] on link "Home details" at bounding box center [26, 76] width 30 height 5
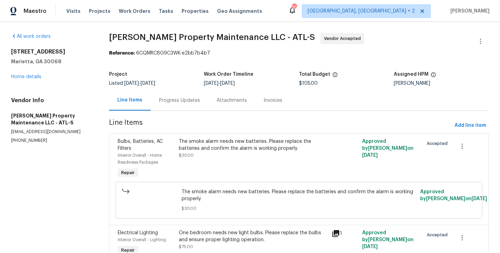
click at [175, 93] on div "Progress Updates" at bounding box center [180, 100] width 58 height 20
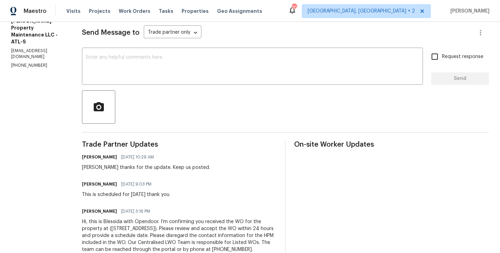
scroll to position [96, 0]
click at [91, 169] on div "Daniel thanks for the update. Keep us posted." at bounding box center [146, 166] width 128 height 7
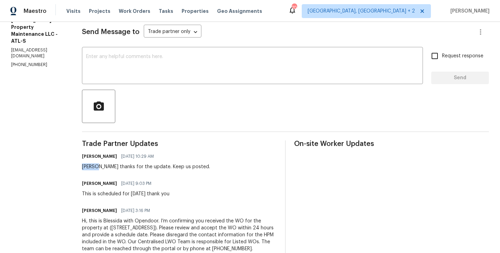
click at [91, 169] on div "Daniel thanks for the update. Keep us posted." at bounding box center [146, 166] width 128 height 7
copy div "Daniel"
click at [123, 78] on textarea at bounding box center [252, 66] width 333 height 24
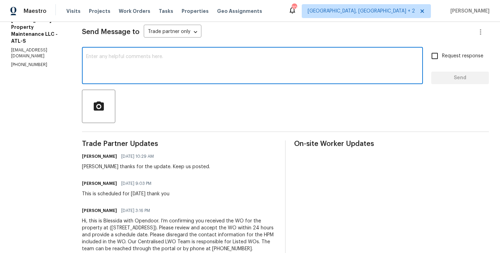
paste textarea "Daniel"
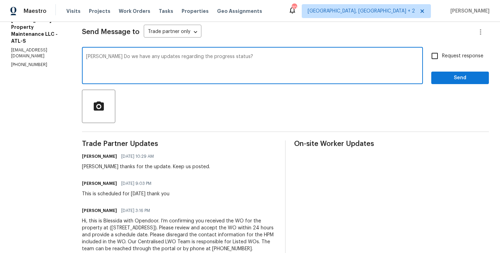
type textarea "Daniel Do we have any updates regarding the progress status?"
click at [442, 60] on input "Request response" at bounding box center [435, 56] width 15 height 15
checkbox input "true"
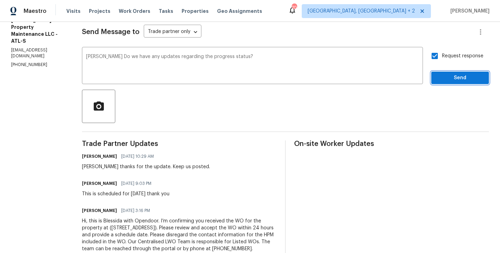
click at [442, 74] on span "Send" at bounding box center [460, 78] width 47 height 9
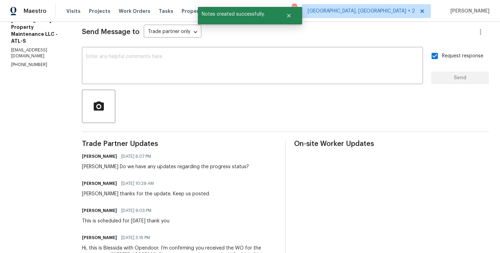
scroll to position [0, 0]
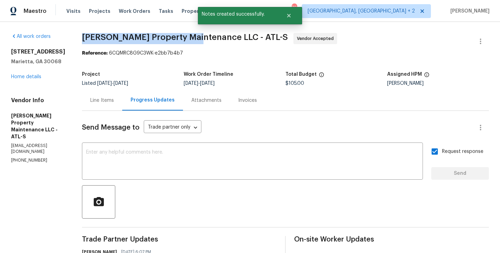
drag, startPoint x: 83, startPoint y: 40, endPoint x: 194, endPoint y: 40, distance: 110.4
click at [194, 40] on span "Glen Property Maintenance LLC - ATL-S" at bounding box center [185, 37] width 206 height 8
copy span "Glen Property Maintenance"
click at [24, 78] on link "Home details" at bounding box center [26, 76] width 30 height 5
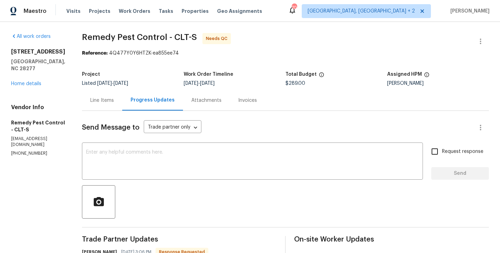
click at [104, 105] on div "Line Items" at bounding box center [102, 100] width 40 height 20
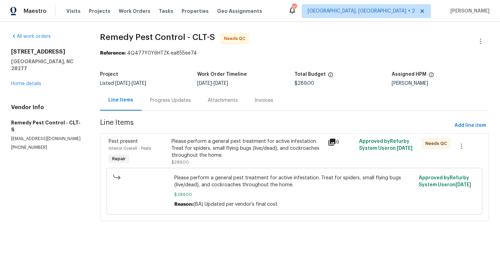
click at [254, 149] on div "Please perform a general pest treatment for active infestation. Treat for spide…" at bounding box center [248, 148] width 152 height 21
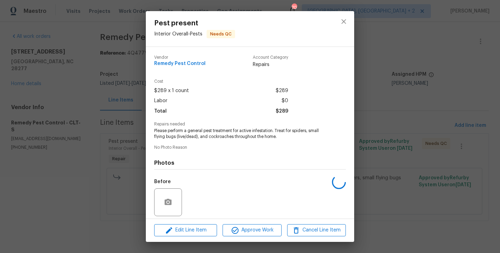
scroll to position [50, 0]
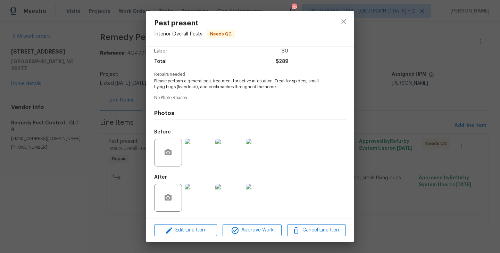
click at [197, 204] on img at bounding box center [199, 198] width 28 height 28
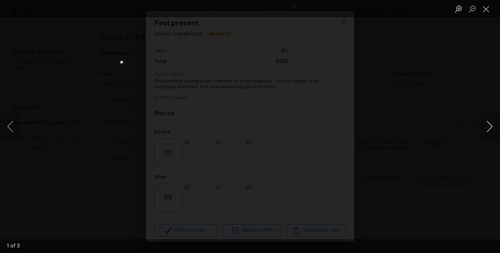
click at [486, 122] on button "Next image" at bounding box center [489, 127] width 21 height 28
click at [424, 81] on div "Lightbox" at bounding box center [250, 126] width 500 height 253
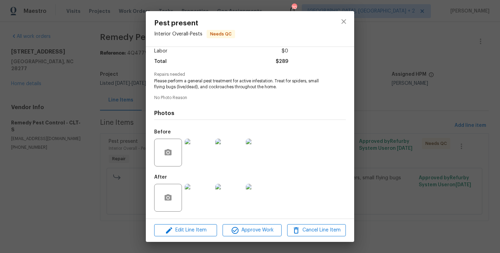
click at [424, 81] on div "Pest present Interior Overall - Pests Needs QC Vendor Remedy Pest Control Accou…" at bounding box center [250, 126] width 500 height 253
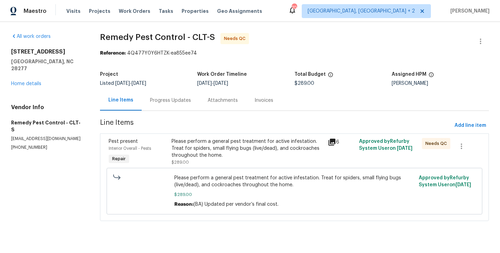
click at [165, 103] on div "Progress Updates" at bounding box center [170, 100] width 41 height 7
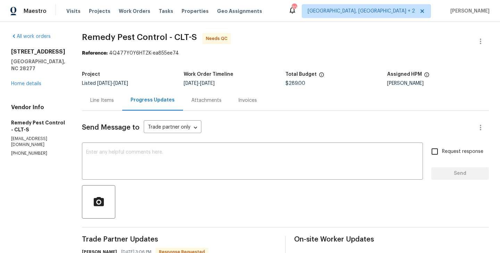
scroll to position [71, 0]
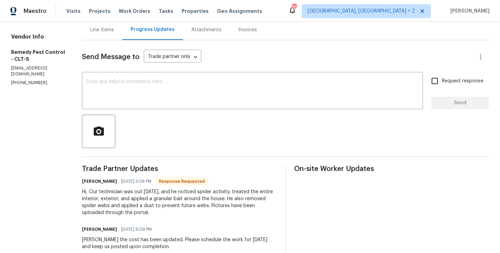
click at [82, 184] on h6 "[PERSON_NAME]" at bounding box center [99, 181] width 35 height 7
copy h6 "Matt"
click at [161, 67] on div "Send Message to Trade partner only Trade partner only ​ x ​ Request response Se…" at bounding box center [285, 193] width 407 height 307
click at [142, 85] on textarea at bounding box center [252, 91] width 333 height 24
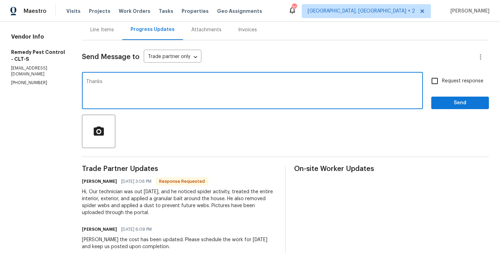
paste textarea "Matt"
type textarea "Thanks [PERSON_NAME]. WO approved."
click at [481, 105] on span "Send" at bounding box center [460, 103] width 47 height 9
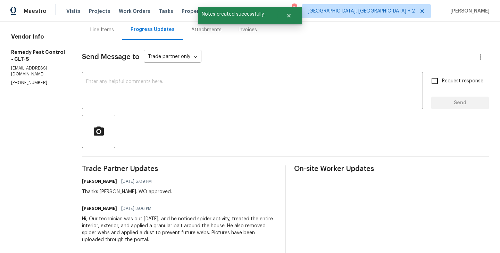
scroll to position [0, 0]
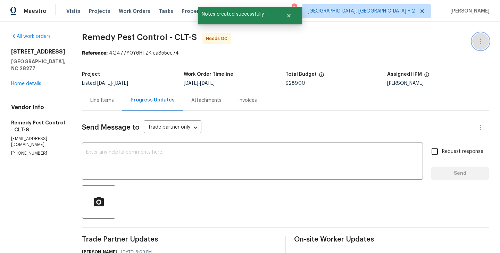
click at [485, 38] on button "button" at bounding box center [480, 41] width 17 height 17
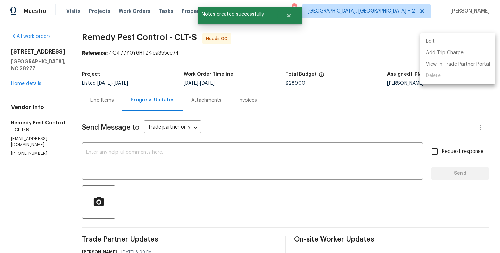
click at [465, 40] on li "Edit" at bounding box center [458, 41] width 75 height 11
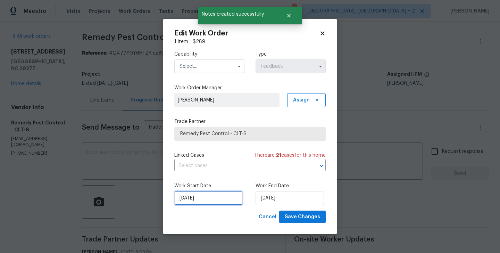
click at [201, 198] on input "28/08/2025" at bounding box center [208, 198] width 68 height 14
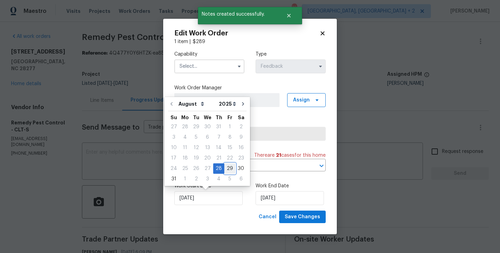
click at [229, 165] on div "29" at bounding box center [229, 169] width 11 height 10
type input "29/08/2025"
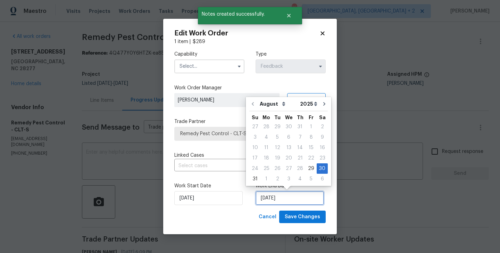
click at [281, 196] on input "30/08/2025" at bounding box center [290, 198] width 68 height 14
click at [307, 166] on div "29" at bounding box center [311, 169] width 11 height 10
type input "29/08/2025"
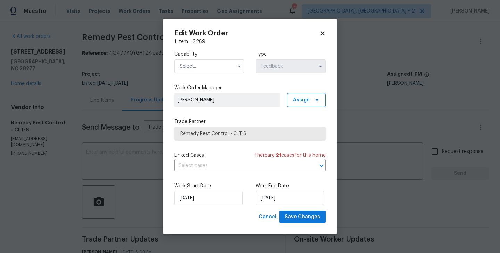
click at [203, 62] on input "text" at bounding box center [209, 66] width 70 height 14
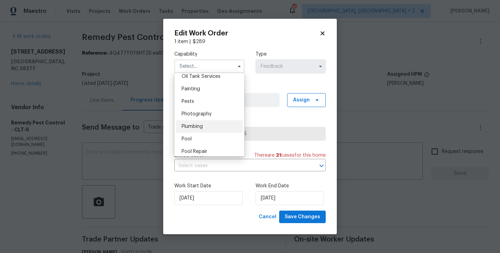
scroll to position [577, 0]
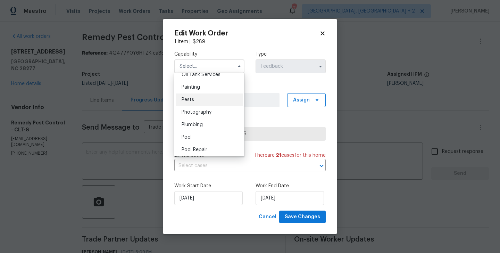
click at [197, 103] on div "Pests" at bounding box center [209, 99] width 67 height 13
type input "Pests"
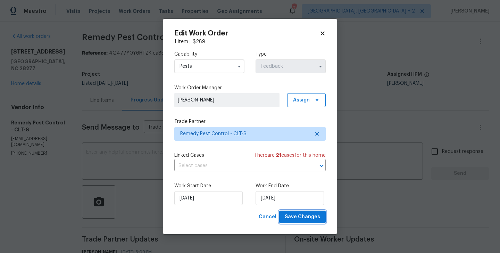
click at [306, 218] on span "Save Changes" at bounding box center [302, 217] width 35 height 9
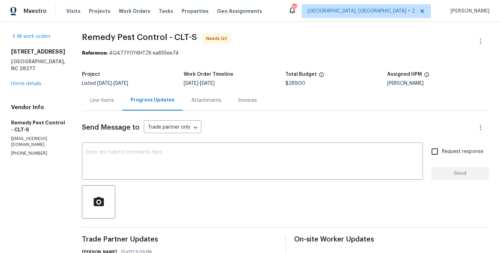
click at [90, 105] on div "Line Items" at bounding box center [102, 100] width 40 height 20
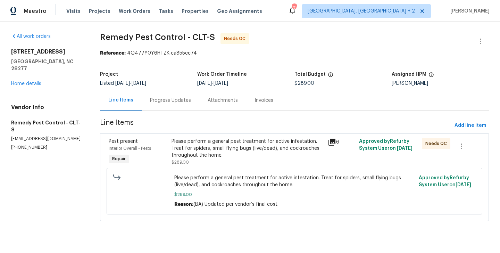
click at [224, 139] on div "Please perform a general pest treatment for active infestation. Treat for spide…" at bounding box center [248, 148] width 152 height 21
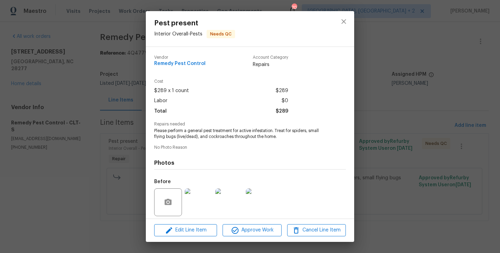
scroll to position [50, 0]
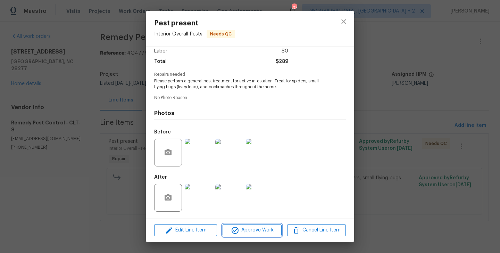
click at [247, 233] on span "Approve Work" at bounding box center [252, 230] width 55 height 9
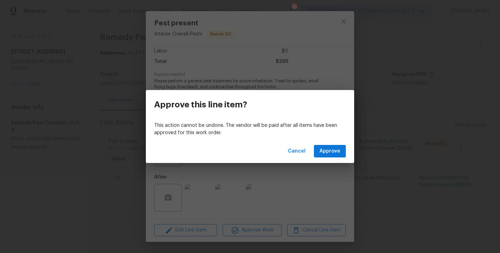
click at [320, 160] on div "Cancel Approve" at bounding box center [250, 151] width 208 height 24
click at [321, 149] on span "Approve" at bounding box center [330, 151] width 21 height 9
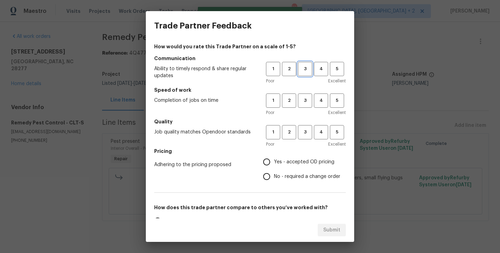
click at [303, 75] on button "3" at bounding box center [305, 69] width 14 height 14
click at [304, 98] on span "3" at bounding box center [305, 101] width 13 height 8
click at [304, 126] on button "3" at bounding box center [305, 132] width 14 height 14
click at [283, 178] on span "No - required a change order" at bounding box center [307, 176] width 66 height 7
click at [274, 178] on input "No - required a change order" at bounding box center [266, 176] width 15 height 15
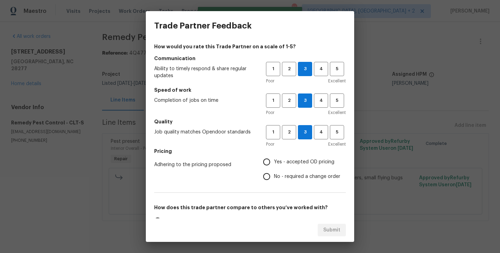
radio input "true"
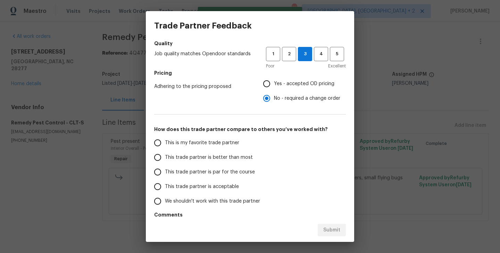
click at [221, 154] on span "This trade partner is better than most" at bounding box center [209, 157] width 88 height 7
click at [165, 154] on input "This trade partner is better than most" at bounding box center [157, 157] width 15 height 15
click at [329, 229] on span "Submit" at bounding box center [331, 230] width 17 height 9
radio input "true"
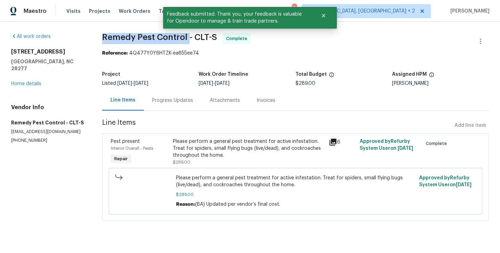
drag, startPoint x: 102, startPoint y: 40, endPoint x: 187, endPoint y: 39, distance: 84.8
click at [187, 39] on span "Remedy Pest Control - CLT-S" at bounding box center [159, 37] width 115 height 8
copy span "Remedy Pest Control"
click at [35, 81] on link "Home details" at bounding box center [26, 83] width 30 height 5
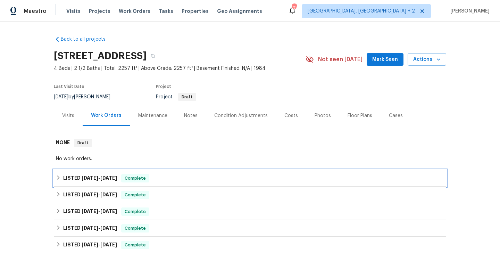
click at [155, 182] on div "LISTED 8/28/25 - 8/29/25 Complete" at bounding box center [250, 178] width 392 height 17
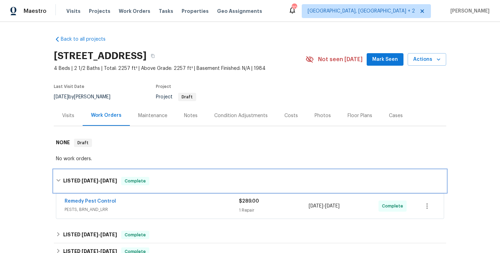
click at [155, 182] on div "LISTED 8/28/25 - 8/29/25 Complete" at bounding box center [250, 181] width 388 height 8
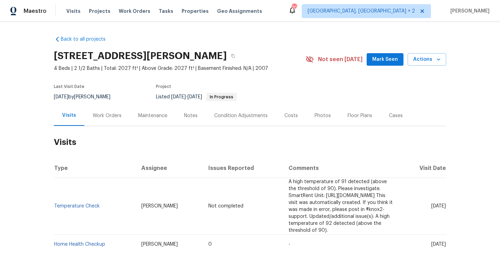
click at [113, 114] on div "Work Orders" at bounding box center [107, 115] width 29 height 7
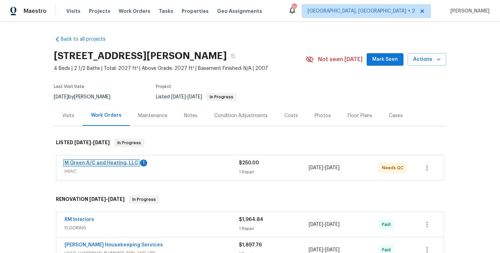
click at [122, 164] on link "M Green A/C and Heating, LLC" at bounding box center [102, 162] width 74 height 5
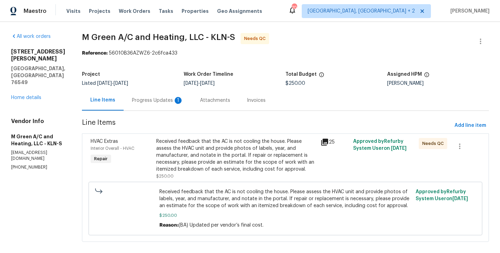
click at [183, 100] on div "Progress Updates 1" at bounding box center [157, 100] width 51 height 7
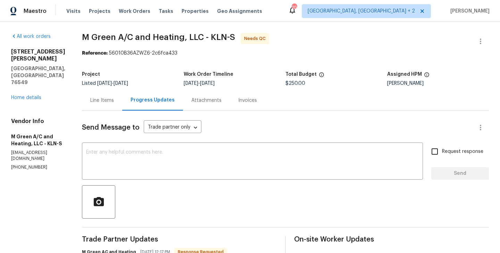
click at [122, 97] on div "Line Items" at bounding box center [102, 100] width 40 height 20
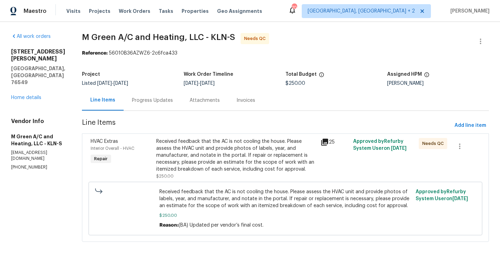
click at [259, 148] on div "Received feedback that the AC is not cooling the house. Please assess the HVAC …" at bounding box center [236, 155] width 160 height 35
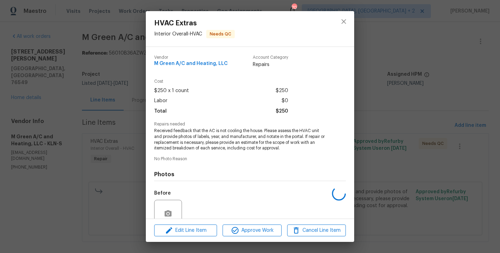
scroll to position [61, 0]
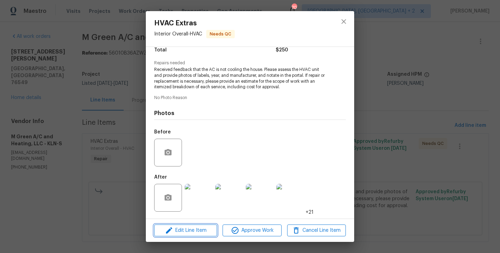
click at [189, 229] on span "Edit Line Item" at bounding box center [185, 230] width 59 height 9
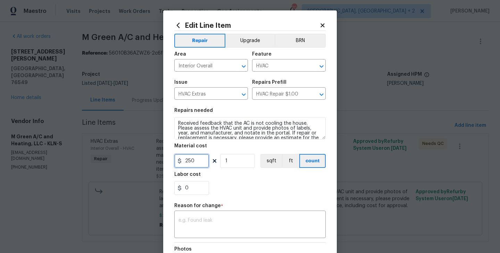
click at [191, 162] on input "250" at bounding box center [191, 161] width 35 height 14
type input "630"
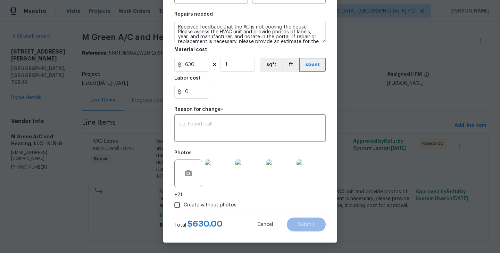
click at [203, 115] on div "Reason for change *" at bounding box center [249, 111] width 151 height 9
click at [198, 129] on textarea at bounding box center [250, 129] width 143 height 15
paste textarea "(BA) Updated per vendor’s final cost."
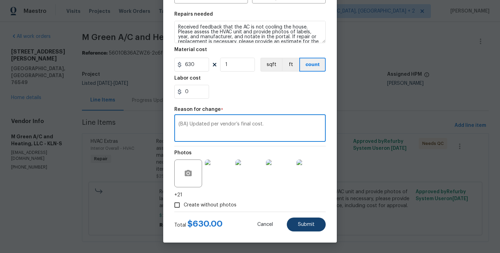
type textarea "(BA) Updated per vendor’s final cost."
click at [306, 226] on span "Submit" at bounding box center [306, 224] width 17 height 5
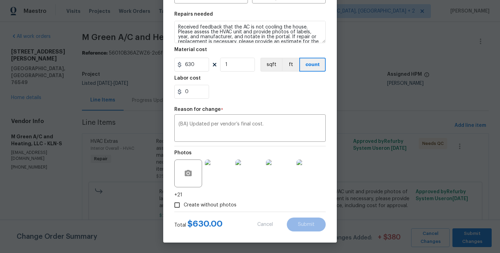
click at [475, 234] on body "Maestro Visits Projects Work Orders Tasks Properties Geo Assignments 70 Albuque…" at bounding box center [250, 126] width 500 height 253
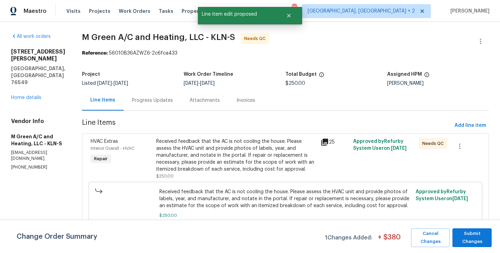
scroll to position [0, 0]
click at [475, 234] on span "Submit Changes" at bounding box center [472, 238] width 32 height 16
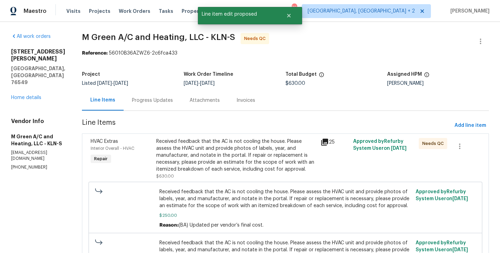
click at [161, 99] on div "Progress Updates" at bounding box center [152, 100] width 41 height 7
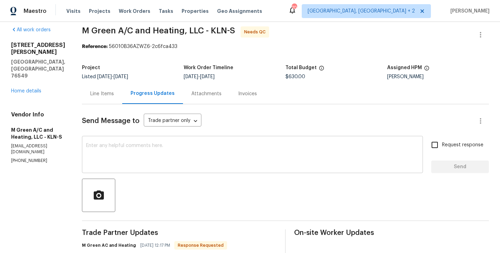
scroll to position [122, 0]
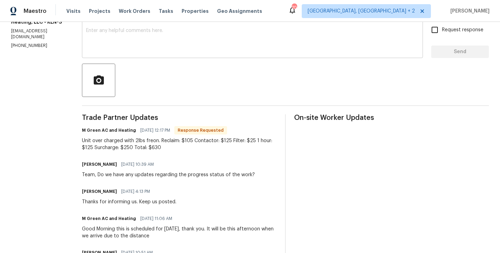
click at [151, 40] on textarea at bounding box center [252, 40] width 333 height 24
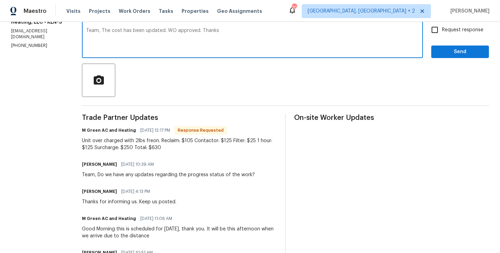
type textarea "Team, The cost has been updated. WO approved. Thanks"
click at [454, 50] on span "Send" at bounding box center [460, 52] width 47 height 9
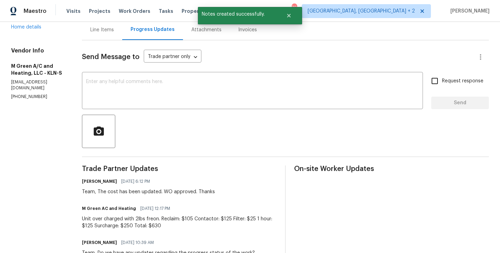
scroll to position [0, 0]
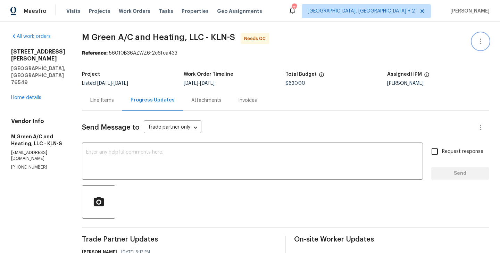
click at [482, 40] on icon "button" at bounding box center [481, 41] width 8 height 8
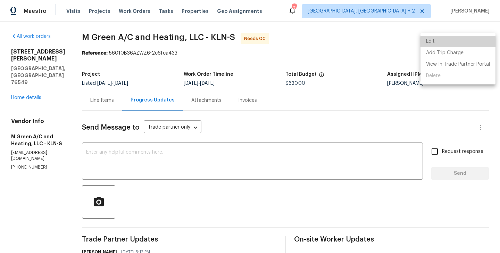
click at [466, 40] on li "Edit" at bounding box center [458, 41] width 75 height 11
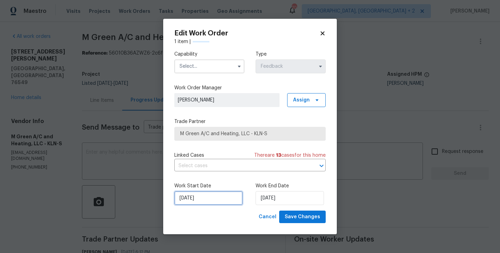
click at [212, 195] on input "26/08/2025" at bounding box center [208, 198] width 68 height 14
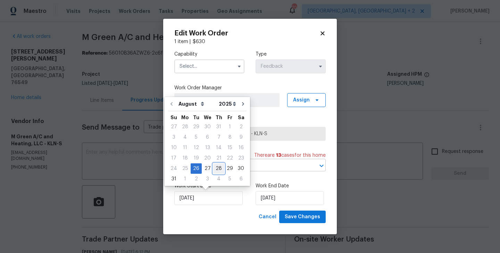
click at [216, 169] on div "28" at bounding box center [218, 169] width 11 height 10
type input "28/08/2025"
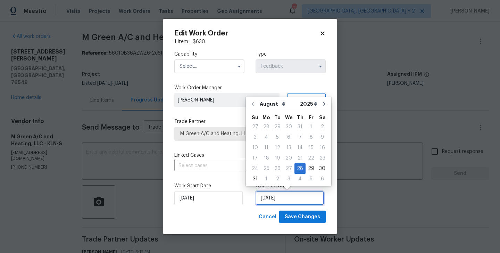
click at [286, 201] on input "28/08/2025" at bounding box center [290, 198] width 68 height 14
click at [308, 166] on div "29" at bounding box center [311, 169] width 11 height 10
type input "29/08/2025"
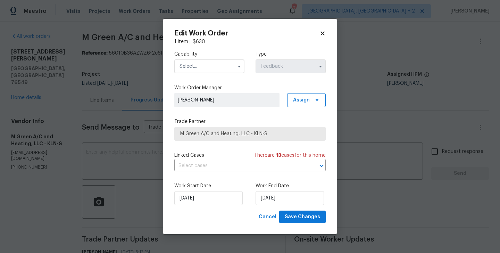
click at [187, 64] on input "text" at bounding box center [209, 66] width 70 height 14
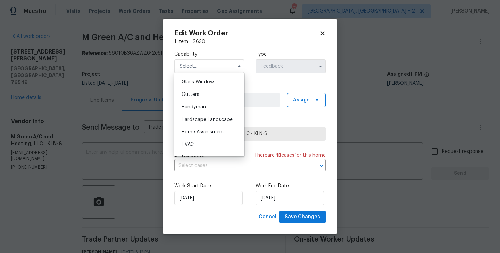
scroll to position [371, 0]
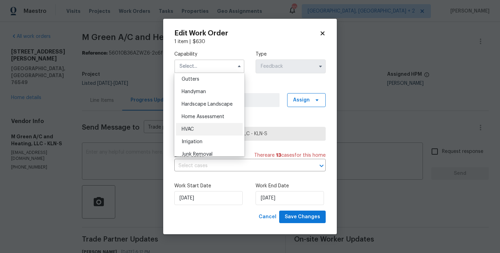
click at [207, 123] on div "HVAC" at bounding box center [209, 129] width 67 height 13
type input "HVAC"
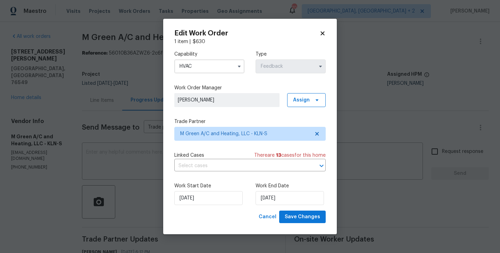
click at [315, 224] on div "Edit Work Order 1 item | $ 630 Capability HVAC Type Feedback Work Order Manager…" at bounding box center [250, 127] width 174 height 216
click at [311, 217] on span "Save Changes" at bounding box center [302, 217] width 35 height 9
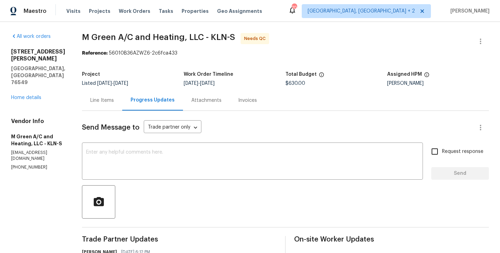
click at [114, 94] on div "Line Items" at bounding box center [102, 100] width 40 height 20
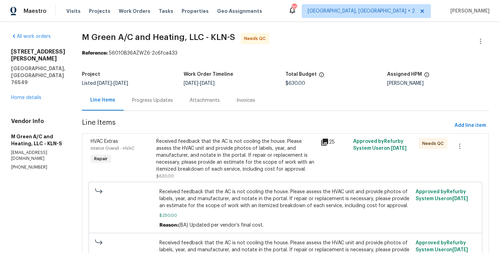
click at [222, 141] on div "Received feedback that the AC is not cooling the house. Please assess the HVAC …" at bounding box center [236, 155] width 160 height 35
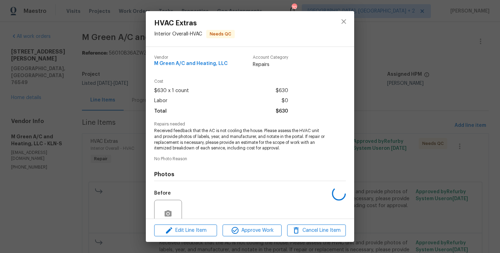
scroll to position [61, 0]
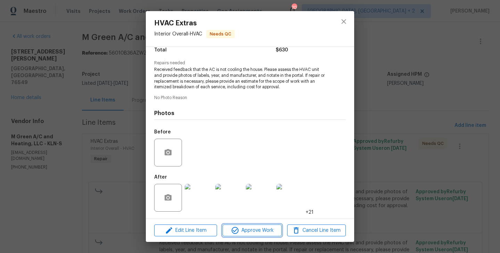
click at [248, 226] on span "Approve Work" at bounding box center [252, 230] width 55 height 9
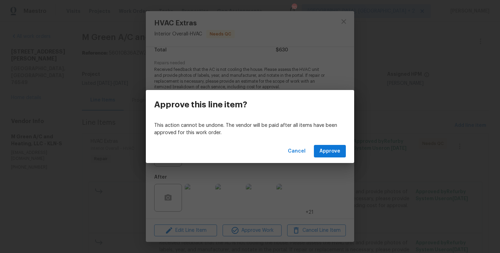
click at [314, 153] on div "Cancel Approve" at bounding box center [250, 151] width 208 height 24
click at [325, 151] on span "Approve" at bounding box center [330, 151] width 21 height 9
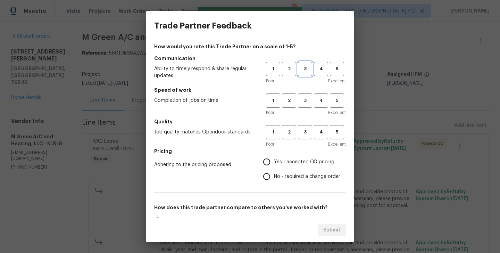
click at [309, 69] on span "3" at bounding box center [305, 69] width 13 height 8
click at [307, 101] on span "3" at bounding box center [305, 101] width 13 height 8
click at [307, 144] on div "Poor Excellent" at bounding box center [306, 144] width 80 height 7
click at [307, 135] on span "3" at bounding box center [305, 132] width 13 height 8
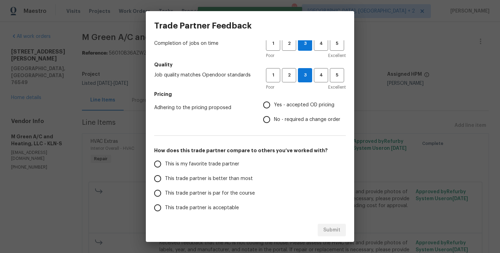
click at [296, 122] on span "No - required a change order" at bounding box center [307, 119] width 66 height 7
click at [274, 122] on input "No - required a change order" at bounding box center [266, 119] width 15 height 15
radio input "true"
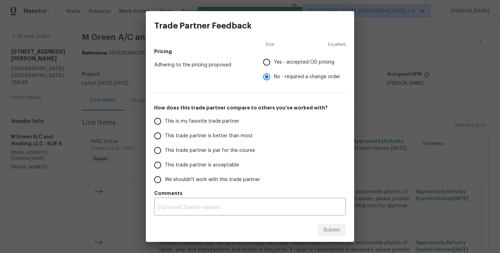
click at [215, 137] on span "This trade partner is better than most" at bounding box center [209, 135] width 88 height 7
click at [165, 137] on input "This trade partner is better than most" at bounding box center [157, 136] width 15 height 15
click at [328, 227] on span "Submit" at bounding box center [331, 230] width 17 height 9
radio input "true"
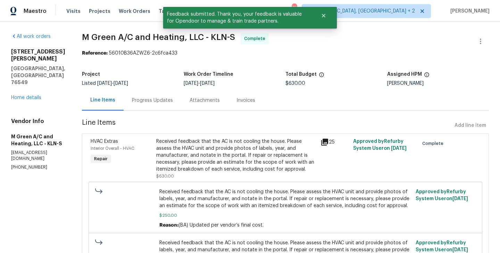
click at [171, 108] on div "Progress Updates" at bounding box center [153, 100] width 58 height 20
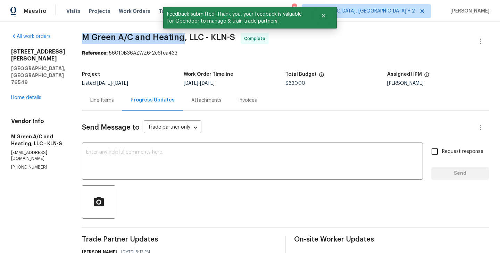
drag, startPoint x: 96, startPoint y: 34, endPoint x: 198, endPoint y: 37, distance: 102.5
copy span "M Green A/C and Heating"
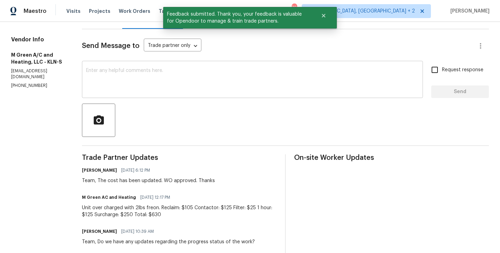
scroll to position [85, 0]
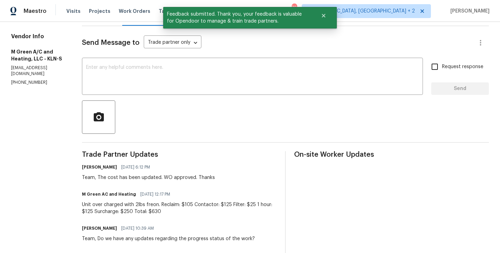
click at [151, 208] on div "Unit over charged with 2lbs freon. Reclaim: $105 Contactor: $125 Filter: $25 1 …" at bounding box center [179, 208] width 195 height 14
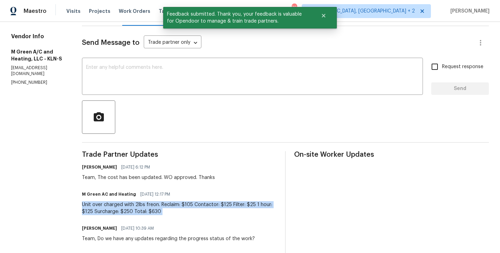
click at [151, 208] on div "Unit over charged with 2lbs freon. Reclaim: $105 Contactor: $125 Filter: $25 1 …" at bounding box center [179, 208] width 195 height 14
copy div "Unit over charged with 2lbs freon. Reclaim: $105 Contactor: $125 Filter: $25 1 …"
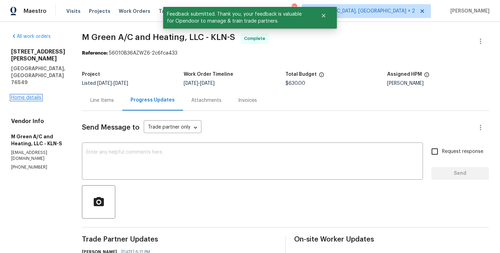
click at [31, 95] on link "Home details" at bounding box center [26, 97] width 30 height 5
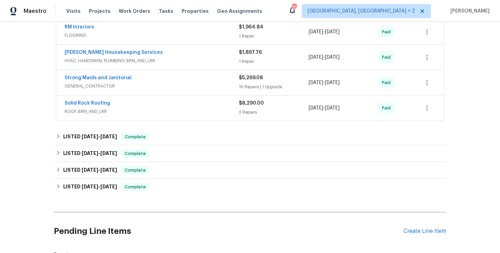
scroll to position [107, 0]
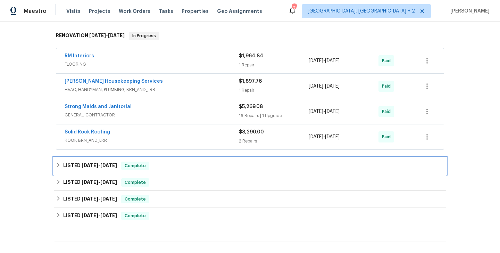
click at [177, 162] on div "LISTED [DATE] - [DATE] Complete" at bounding box center [250, 166] width 388 height 8
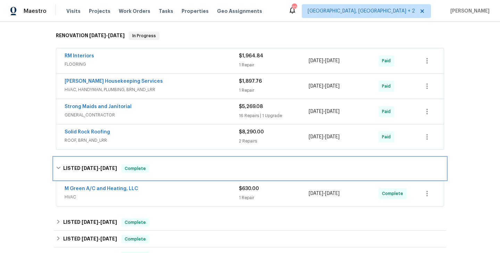
click at [177, 162] on div "LISTED [DATE] - [DATE] Complete" at bounding box center [250, 168] width 392 height 22
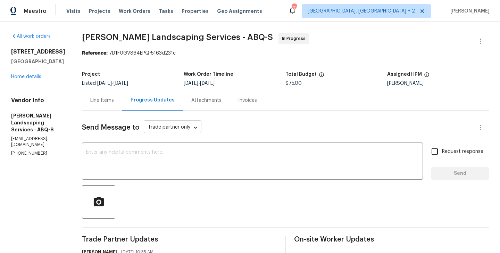
click at [173, 124] on body "Maestro Visits Projects Work Orders Tasks Properties Geo Assignments 70 [GEOGRA…" at bounding box center [250, 126] width 500 height 253
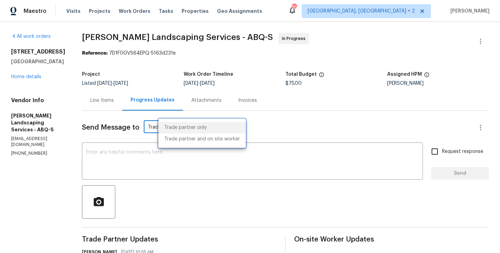
click at [138, 148] on div at bounding box center [250, 126] width 500 height 253
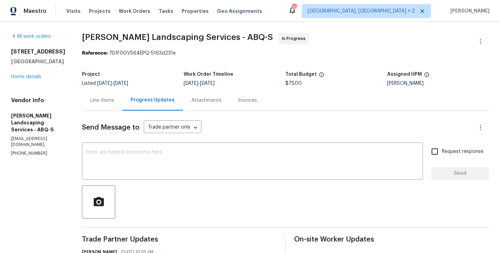
copy p "[PHONE_NUMBER]"
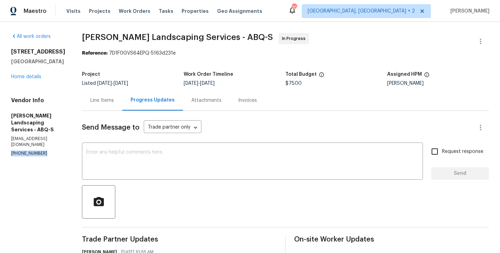
drag, startPoint x: 69, startPoint y: 63, endPoint x: 5, endPoint y: 51, distance: 65.5
copy div "2711 Monterey Ave SE Albuquerque, NM 87106"
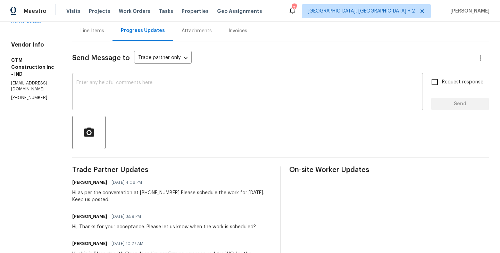
scroll to position [93, 0]
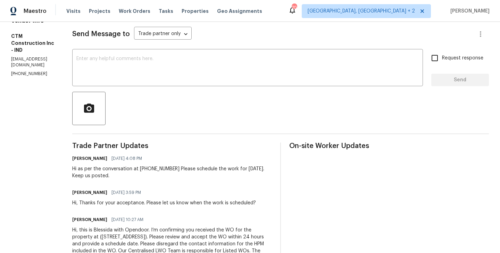
click at [34, 71] on p "(317) 506-8687" at bounding box center [33, 74] width 44 height 6
copy p "(317) 506-8687"
click at [131, 67] on textarea at bounding box center [247, 68] width 342 height 24
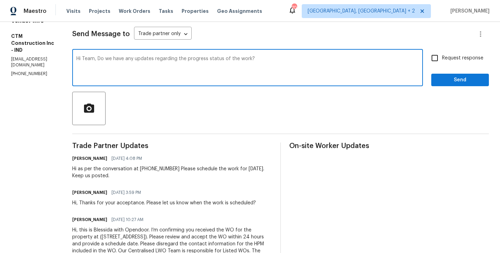
type textarea "Hi Team, Do we have any updates regarding the progress status of the work?"
click at [443, 63] on label "Request response" at bounding box center [456, 58] width 56 height 15
click at [442, 63] on input "Request response" at bounding box center [435, 58] width 15 height 15
checkbox input "true"
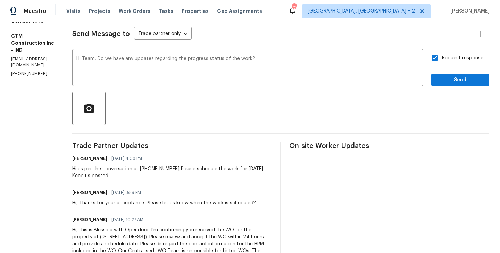
click at [437, 88] on div "Send Message to Trade partner only Trade partner only ​ Hi Team, Do we have any…" at bounding box center [280, 143] width 417 height 252
click at [443, 82] on span "Send" at bounding box center [460, 80] width 47 height 9
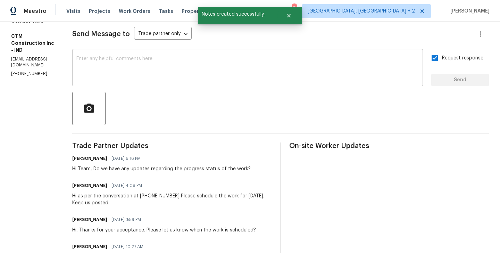
scroll to position [0, 0]
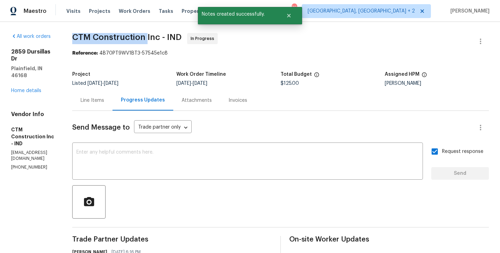
drag, startPoint x: 85, startPoint y: 38, endPoint x: 162, endPoint y: 39, distance: 76.8
click at [162, 39] on div "All work orders 2859 Dursillas Dr Plainfield, IN 46168 Home details Vendor Info…" at bounding box center [250, 211] width 500 height 379
copy span "CTM Construction"
click at [34, 88] on link "Home details" at bounding box center [26, 90] width 30 height 5
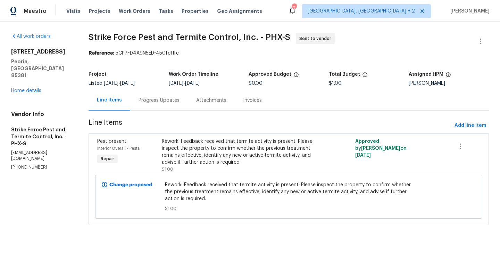
click at [164, 100] on div "Progress Updates" at bounding box center [159, 100] width 41 height 7
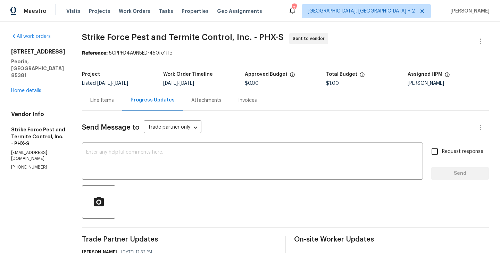
click at [111, 101] on div "Line Items" at bounding box center [102, 100] width 24 height 7
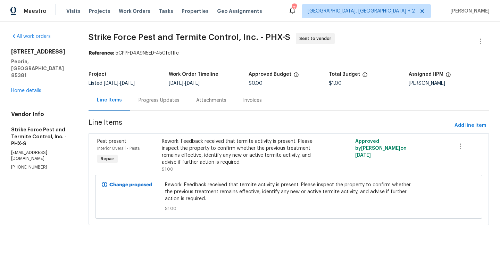
click at [165, 101] on div "Progress Updates" at bounding box center [159, 100] width 41 height 7
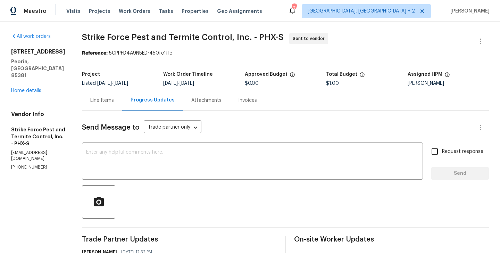
click at [22, 164] on p "(480) 922-8800" at bounding box center [38, 167] width 54 height 6
copy p "(480) 922-8800"
click at [126, 155] on textarea at bounding box center [252, 162] width 333 height 24
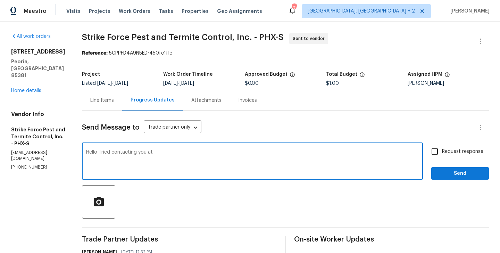
paste textarea "(480) 922-8800"
click at [126, 155] on textarea "Hello Tried contacting you at (480) 922-8800" at bounding box center [252, 162] width 333 height 24
click at [200, 150] on textarea "Hello Tried contacting you at (480) 922-8800" at bounding box center [252, 162] width 333 height 24
type textarea "Hello Tried contacting you at (480) 922-8800 but couldn't get any response. Ple…"
click at [437, 150] on input "Request response" at bounding box center [435, 151] width 15 height 15
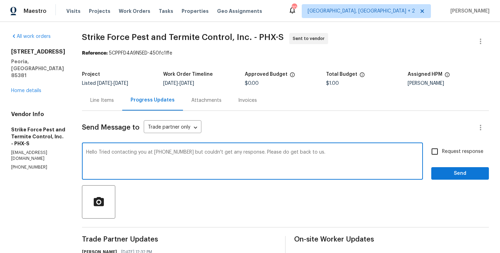
checkbox input "true"
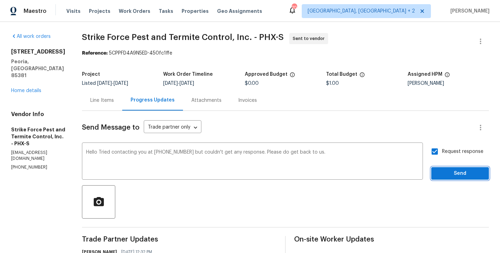
click at [441, 172] on span "Send" at bounding box center [460, 173] width 47 height 9
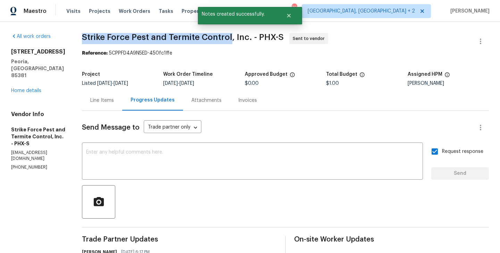
drag, startPoint x: 88, startPoint y: 40, endPoint x: 233, endPoint y: 43, distance: 145.2
click at [233, 43] on span "Strike Force Pest and Termite Control, Inc. - PHX-S Sent to vendor" at bounding box center [277, 41] width 390 height 17
copy span "Strike Force Pest and Termite Control"
click at [33, 88] on link "Home details" at bounding box center [26, 90] width 30 height 5
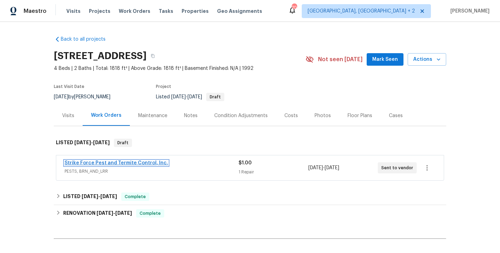
click at [114, 162] on link "Strike Force Pest and Termite Control, Inc." at bounding box center [117, 162] width 104 height 5
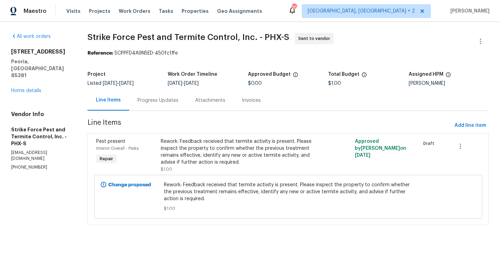
click at [43, 131] on h5 "Strike Force Pest and Termite Control, Inc. - PHX-S" at bounding box center [41, 136] width 60 height 21
click at [44, 150] on p "office@strikeforceservice.com" at bounding box center [41, 156] width 61 height 12
copy p "office@strikeforceservice.com"
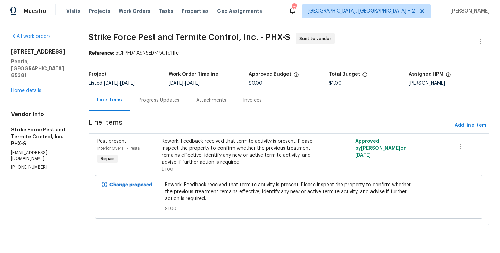
click at [155, 104] on div "Progress Updates" at bounding box center [159, 100] width 58 height 20
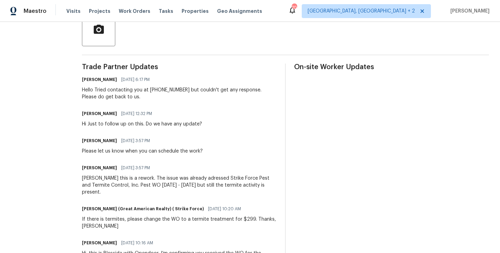
scroll to position [173, 0]
click at [155, 181] on div "Jimmy this is a rework. The issue was already adressed Strike Force Pest and Te…" at bounding box center [179, 184] width 195 height 21
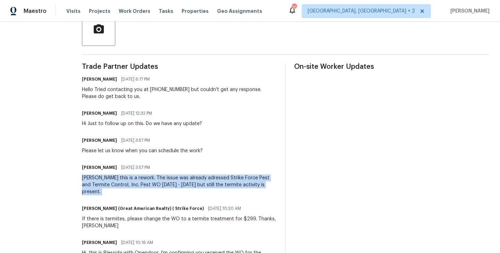
click at [155, 181] on div "Jimmy this is a rework. The issue was already adressed Strike Force Pest and Te…" at bounding box center [179, 184] width 195 height 21
copy div "Jimmy this is a rework. The issue was already adressed Strike Force Pest and Te…"
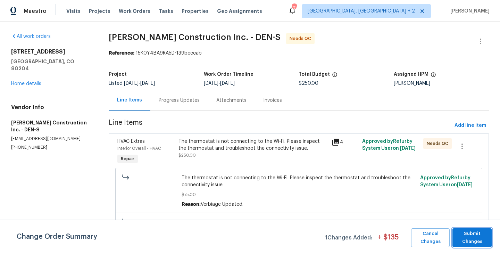
click at [470, 240] on span "Submit Changes" at bounding box center [472, 238] width 32 height 16
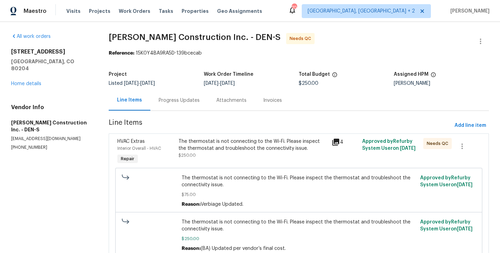
click at [182, 103] on div "Progress Updates" at bounding box center [179, 100] width 41 height 7
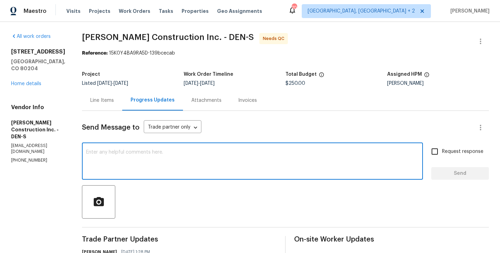
click at [174, 153] on textarea at bounding box center [252, 162] width 333 height 24
type textarea "WO approved."
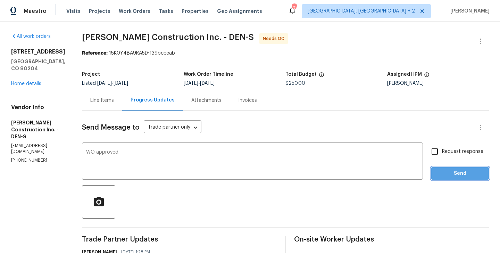
click at [447, 174] on span "Send" at bounding box center [460, 173] width 47 height 9
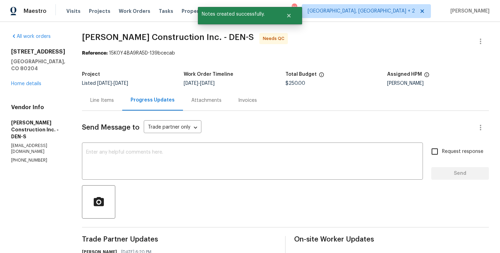
click at [96, 96] on div "Line Items" at bounding box center [102, 100] width 40 height 20
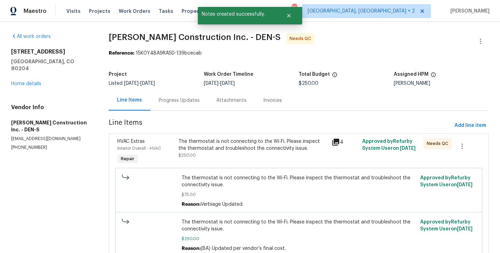
click at [237, 165] on div "The thermostat is not connecting to the Wi-Fi. Please inspect the thermostat an…" at bounding box center [252, 152] width 153 height 32
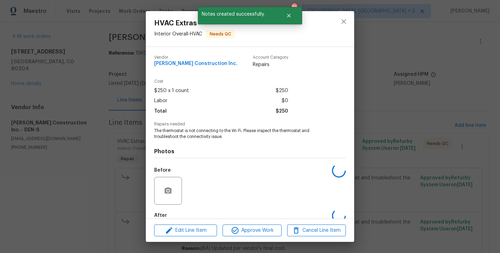
scroll to position [38, 0]
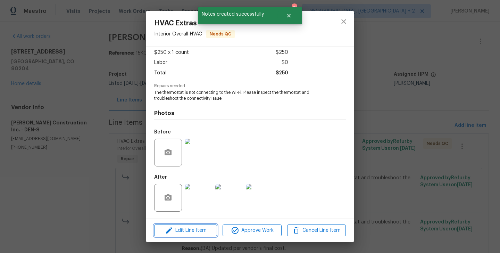
click at [185, 228] on span "Edit Line Item" at bounding box center [185, 230] width 59 height 9
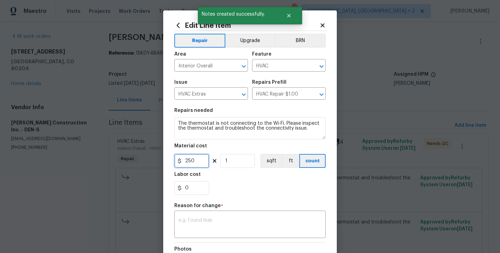
click at [192, 155] on input "250" at bounding box center [191, 161] width 35 height 14
type input "125"
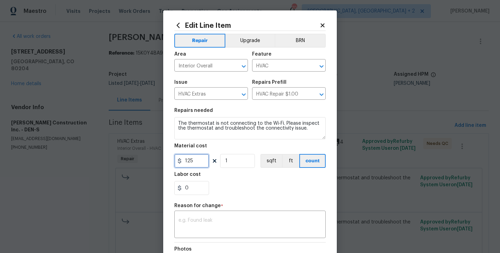
scroll to position [90, 0]
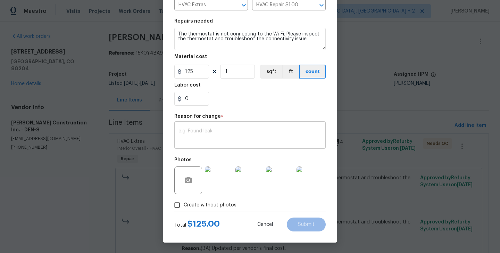
click at [208, 134] on textarea at bounding box center [250, 136] width 143 height 15
paste textarea "(BA) Updated per vendor’s final cost."
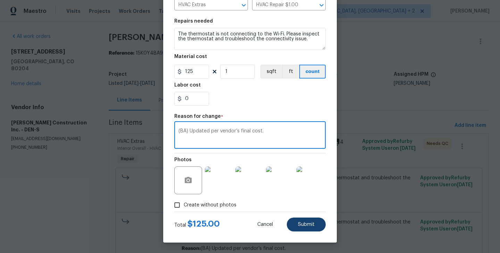
type textarea "(BA) Updated per vendor’s final cost."
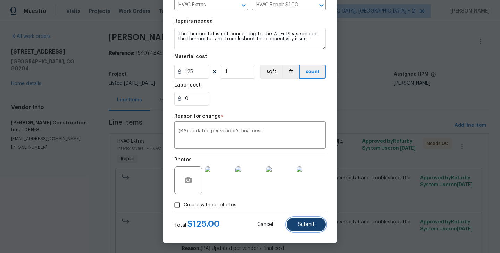
click at [322, 226] on button "Submit" at bounding box center [306, 224] width 39 height 14
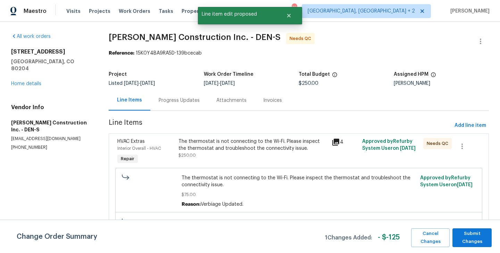
scroll to position [0, 0]
click at [475, 235] on span "Submit Changes" at bounding box center [472, 238] width 32 height 16
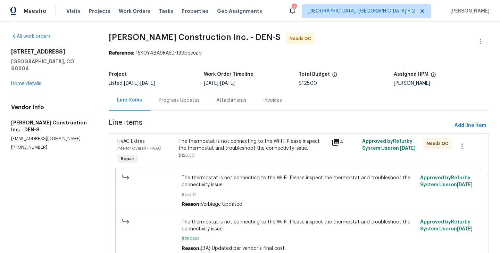
click at [164, 105] on div "Progress Updates" at bounding box center [179, 100] width 58 height 20
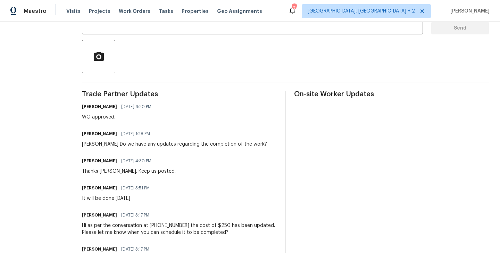
scroll to position [162, 0]
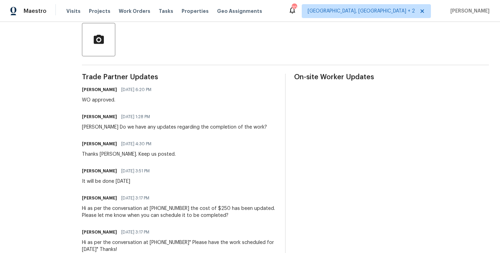
click at [96, 126] on div "[PERSON_NAME] Do we have any updates regarding the completion of the work?" at bounding box center [174, 127] width 185 height 7
copy div "Doug"
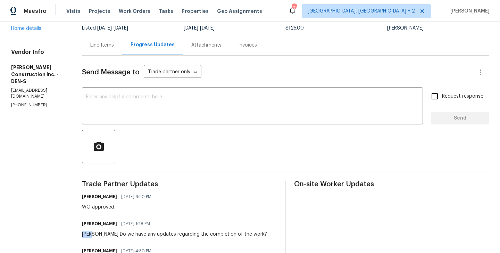
scroll to position [0, 0]
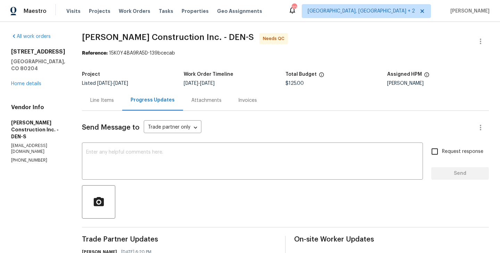
click at [124, 129] on span "Send Message to" at bounding box center [111, 127] width 58 height 7
click at [121, 148] on div "x ​" at bounding box center [252, 161] width 341 height 35
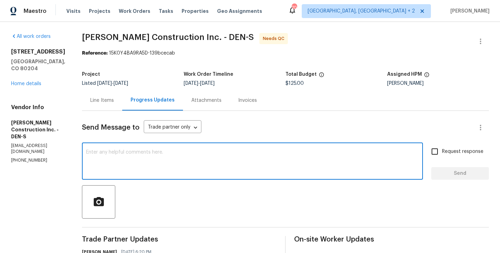
paste textarea "Doug"
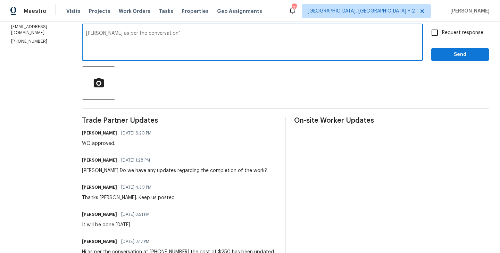
scroll to position [118, 0]
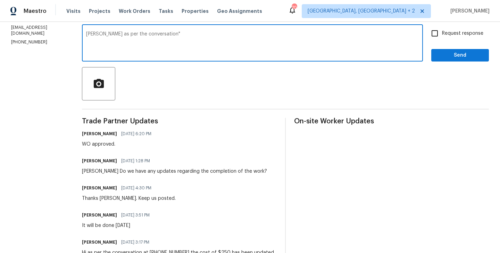
paste textarea "We are unable to change the thermostat, but the unit will not run without that …"
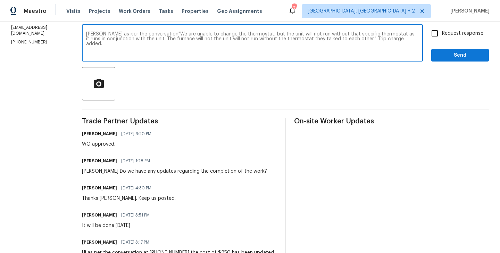
type textarea "[PERSON_NAME] as per the conversation"We are unable to change the thermostat, b…"
click at [462, 50] on button "Send" at bounding box center [460, 55] width 58 height 13
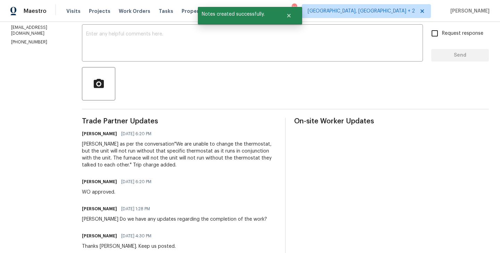
scroll to position [0, 0]
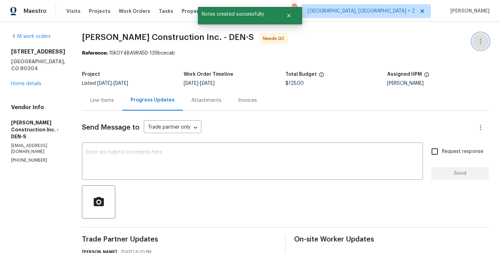
click at [486, 35] on button "button" at bounding box center [480, 41] width 17 height 17
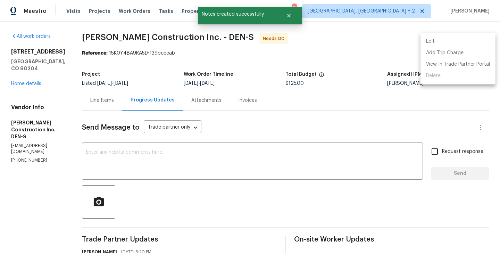
click at [448, 41] on li "Edit" at bounding box center [458, 41] width 75 height 11
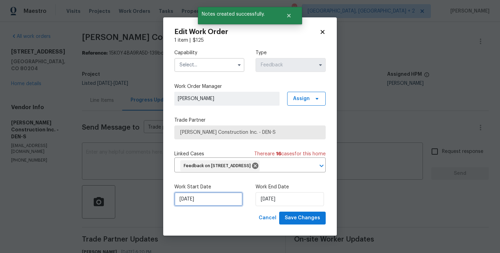
click at [202, 205] on input "26/08/2025" at bounding box center [208, 199] width 68 height 14
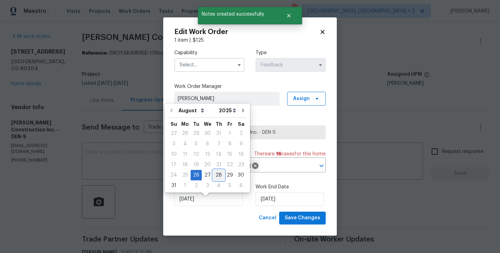
click at [220, 177] on div "28" at bounding box center [218, 175] width 11 height 10
type input "28/08/2025"
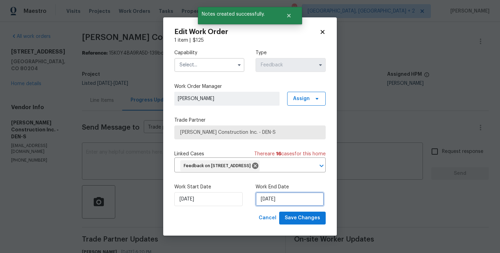
click at [277, 201] on input "28/08/2025" at bounding box center [290, 199] width 68 height 14
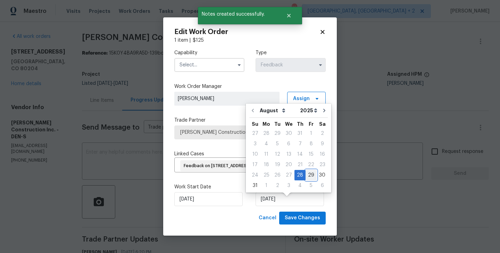
click at [308, 175] on div "29" at bounding box center [311, 175] width 11 height 10
type input "29/08/2025"
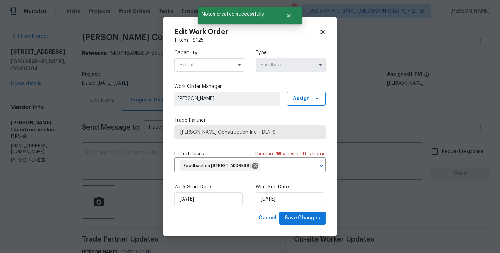
click at [208, 59] on input "text" at bounding box center [209, 65] width 70 height 14
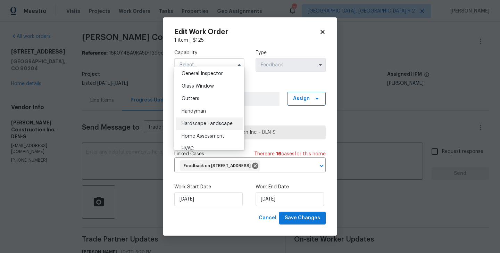
scroll to position [345, 0]
click at [208, 112] on div "Handyman" at bounding box center [209, 111] width 67 height 13
type input "Handyman"
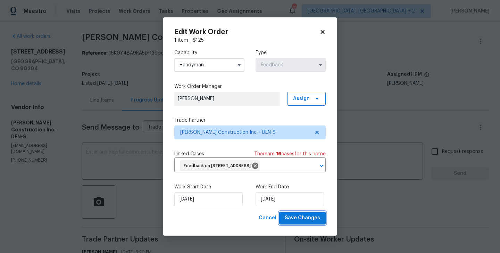
click at [309, 222] on span "Save Changes" at bounding box center [302, 218] width 35 height 9
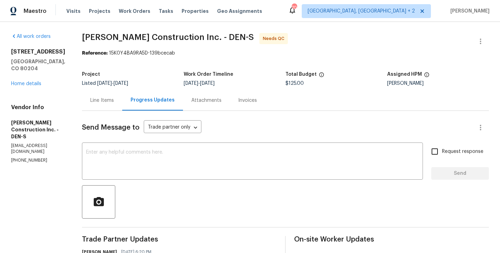
click at [114, 91] on div "Line Items" at bounding box center [102, 100] width 40 height 20
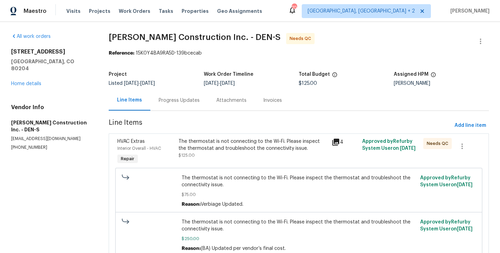
click at [228, 155] on div "The thermostat is not connecting to the Wi-Fi. Please inspect the thermostat an…" at bounding box center [253, 148] width 149 height 21
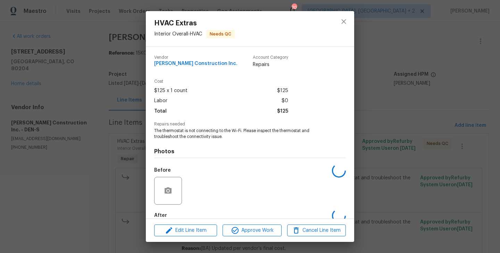
scroll to position [38, 0]
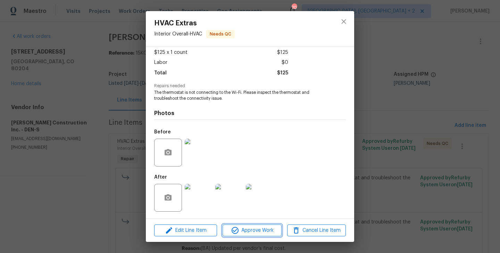
click at [243, 233] on span "Approve Work" at bounding box center [252, 230] width 55 height 9
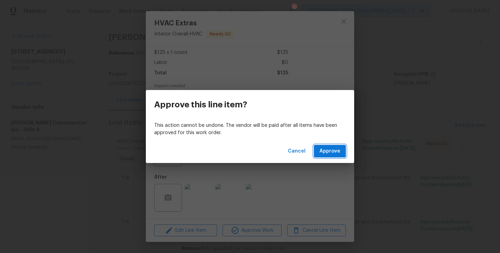
click at [334, 156] on button "Approve" at bounding box center [330, 151] width 32 height 13
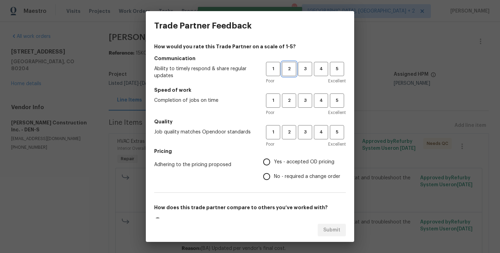
click at [291, 73] on span "2" at bounding box center [289, 69] width 13 height 8
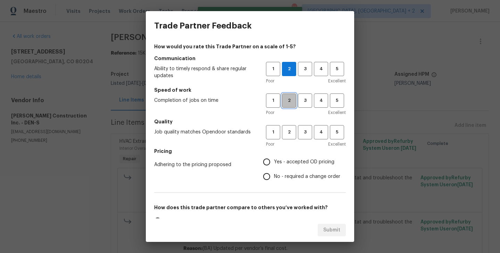
click at [291, 103] on span "2" at bounding box center [289, 101] width 13 height 8
click at [291, 134] on span "2" at bounding box center [289, 132] width 13 height 8
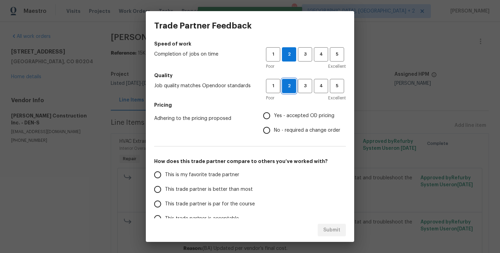
scroll to position [47, 0]
click at [290, 133] on span "No - required a change order" at bounding box center [307, 129] width 66 height 7
click at [274, 133] on input "No - required a change order" at bounding box center [266, 130] width 15 height 15
radio input "true"
click at [227, 188] on span "This trade partner is better than most" at bounding box center [209, 188] width 88 height 7
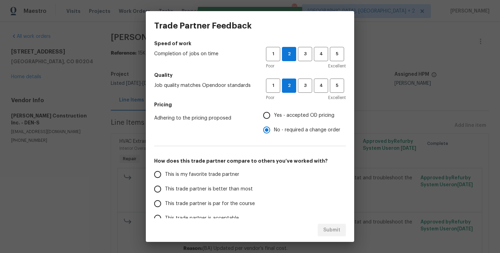
click at [165, 188] on input "This trade partner is better than most" at bounding box center [157, 189] width 15 height 15
click at [341, 227] on button "Submit" at bounding box center [332, 230] width 28 height 13
radio input "true"
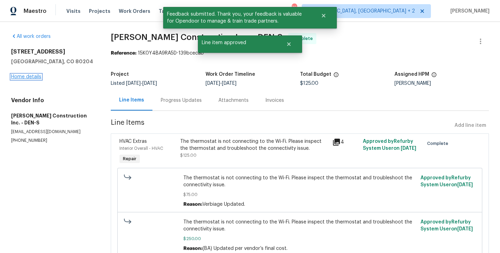
click at [34, 76] on link "Home details" at bounding box center [26, 76] width 30 height 5
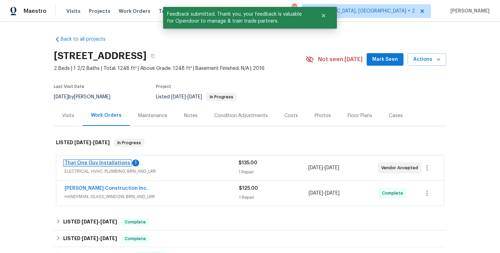
click at [117, 162] on link "That One Guy Installations" at bounding box center [98, 162] width 66 height 5
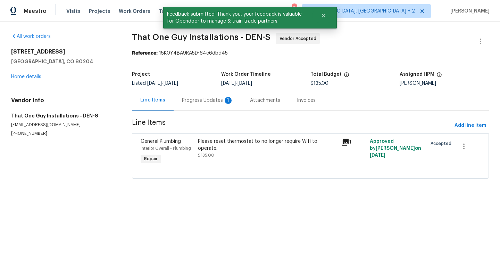
click at [181, 107] on div "Progress Updates 1" at bounding box center [208, 100] width 68 height 20
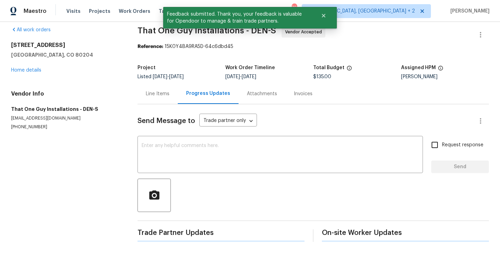
scroll to position [43, 0]
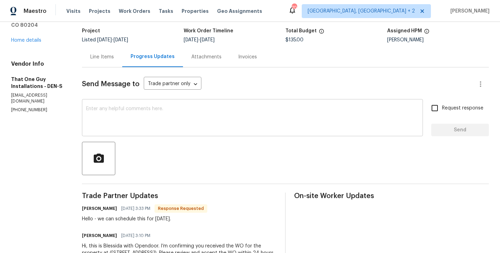
click at [133, 112] on textarea at bounding box center [252, 118] width 333 height 24
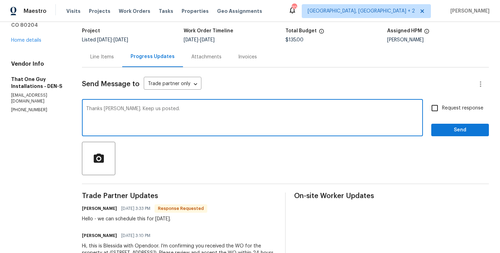
type textarea "Thanks Matt. Keep us posted."
click at [457, 126] on span "Send" at bounding box center [460, 130] width 47 height 9
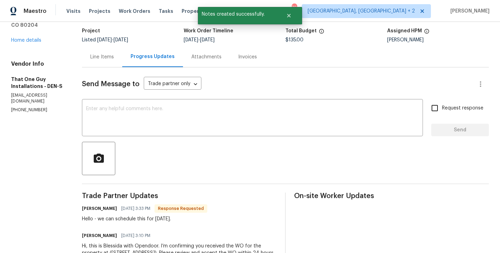
scroll to position [0, 0]
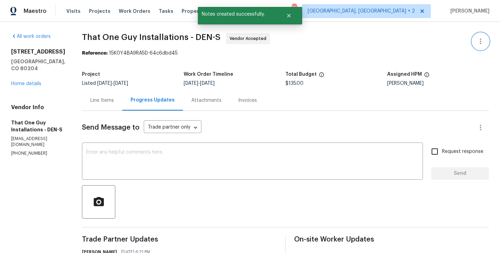
click at [483, 40] on icon "button" at bounding box center [481, 41] width 8 height 8
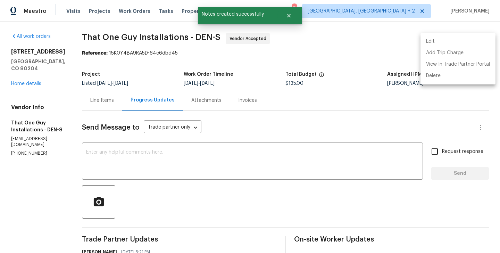
click at [464, 40] on li "Edit" at bounding box center [458, 41] width 75 height 11
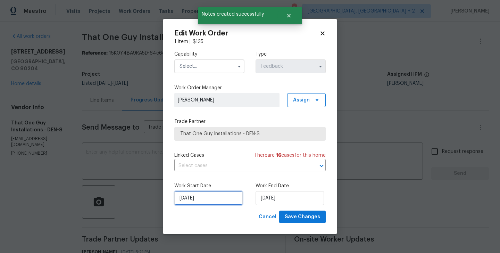
click at [187, 202] on input "29/08/2025" at bounding box center [208, 198] width 68 height 14
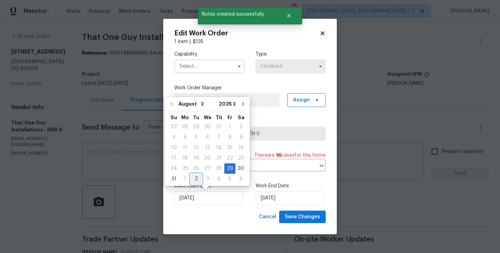
click at [193, 176] on div "2" at bounding box center [196, 179] width 11 height 10
type input "02/09/2025"
select select "8"
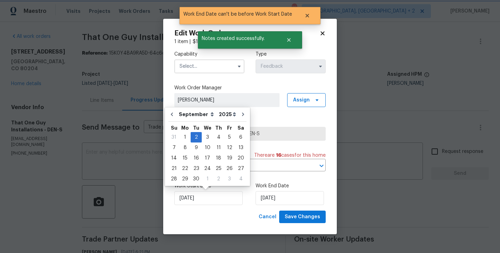
click at [271, 189] on label "Work End Date" at bounding box center [291, 185] width 70 height 7
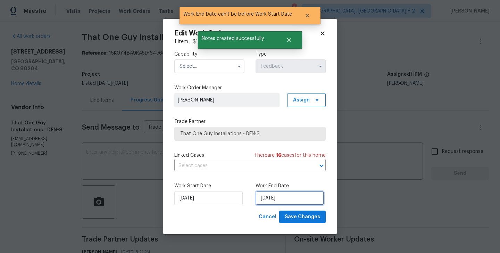
click at [273, 204] on input "02/09/2025" at bounding box center [290, 198] width 68 height 14
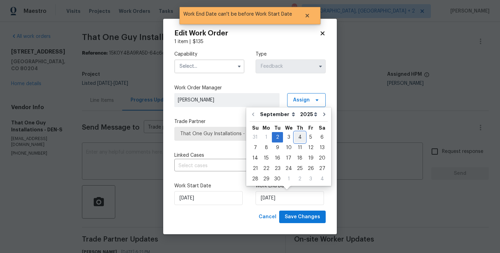
click at [295, 133] on div "4" at bounding box center [300, 137] width 11 height 10
type input "04/09/2025"
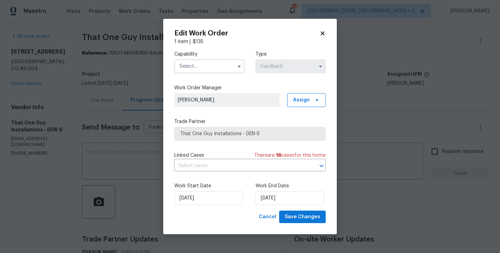
click at [195, 63] on input "text" at bounding box center [209, 66] width 70 height 14
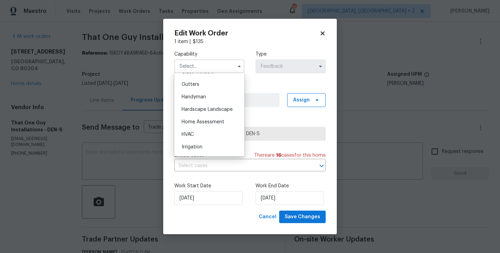
scroll to position [366, 0]
click at [199, 99] on span "Handyman" at bounding box center [194, 96] width 24 height 5
type input "Handyman"
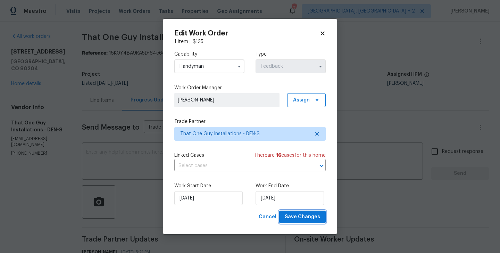
click at [305, 217] on span "Save Changes" at bounding box center [302, 217] width 35 height 9
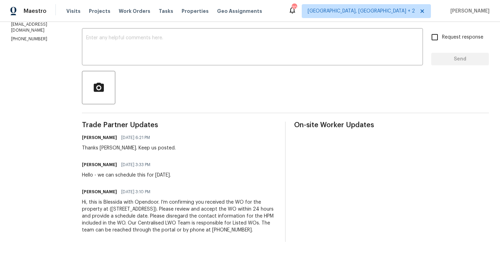
scroll to position [0, 0]
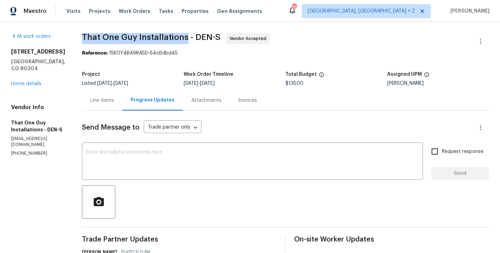
drag, startPoint x: 72, startPoint y: 35, endPoint x: 176, endPoint y: 36, distance: 104.2
click at [176, 36] on span "That One Guy Installations - DEN-S" at bounding box center [151, 37] width 139 height 8
copy span "That One Guy Installations"
click at [28, 86] on link "Home details" at bounding box center [26, 83] width 30 height 5
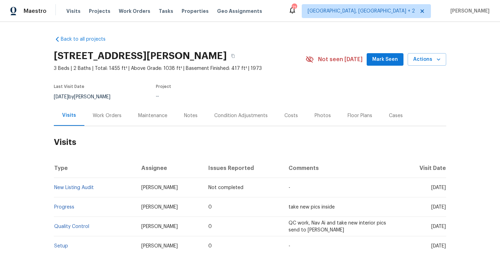
click at [124, 115] on div "Work Orders" at bounding box center [106, 115] width 45 height 20
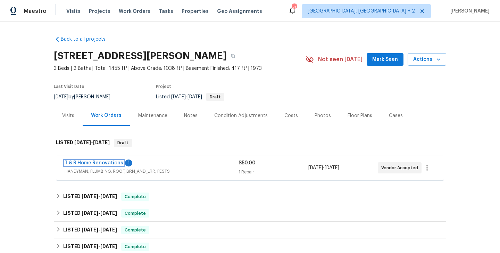
click at [115, 162] on link "T & R Home Renovations" at bounding box center [94, 162] width 59 height 5
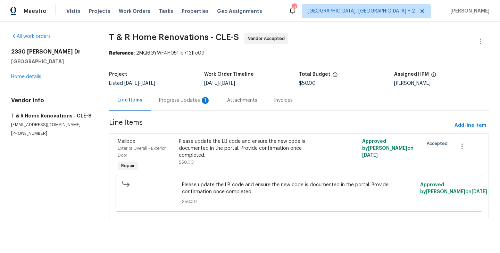
click at [190, 105] on div "Progress Updates 1" at bounding box center [185, 100] width 68 height 20
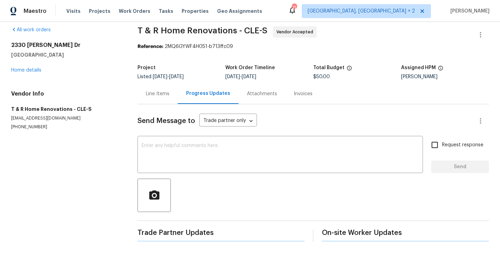
scroll to position [94, 0]
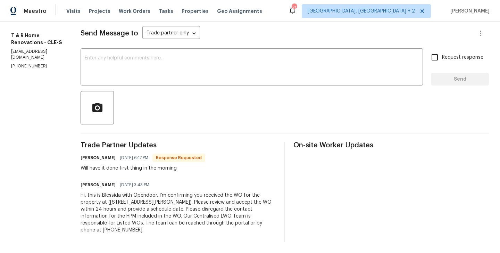
click at [96, 158] on div "All work orders [STREET_ADDRESS][PERSON_NAME][PERSON_NAME] Home details Vendor …" at bounding box center [250, 90] width 500 height 325
copy h6 "[PERSON_NAME]"
click at [124, 79] on textarea at bounding box center [252, 68] width 334 height 24
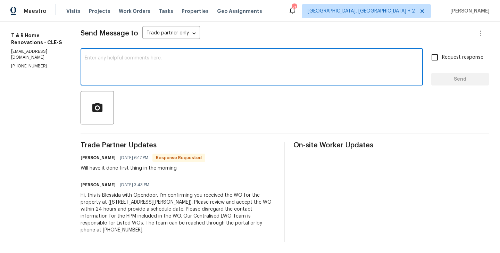
paste textarea "Tena"
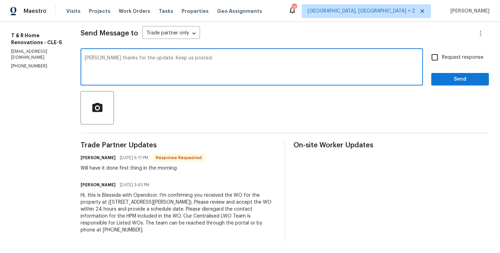
type textarea "Tena thanks for the update. Keep us posted."
click at [442, 65] on div "Request response Send" at bounding box center [460, 67] width 58 height 35
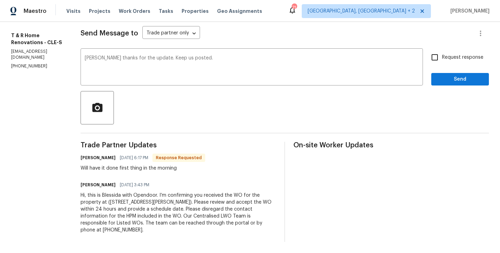
click at [442, 61] on input "Request response" at bounding box center [435, 57] width 15 height 15
checkbox input "true"
click at [442, 77] on span "Send" at bounding box center [460, 79] width 47 height 9
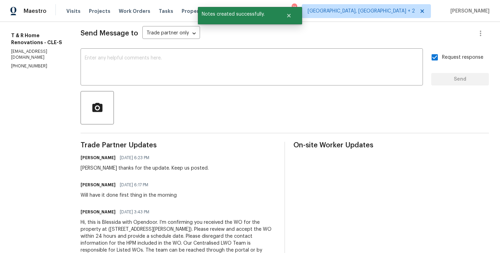
scroll to position [0, 0]
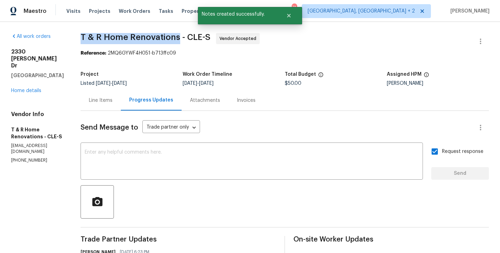
drag, startPoint x: 94, startPoint y: 39, endPoint x: 192, endPoint y: 39, distance: 97.6
click at [192, 39] on div "All work orders 2330 Judy Dr Parma, OH 44134 Home details Vendor Info T & R Hom…" at bounding box center [250, 198] width 500 height 352
copy span "T & R Home Renovations"
click at [30, 88] on link "Home details" at bounding box center [26, 90] width 30 height 5
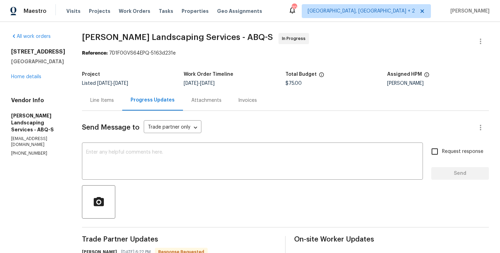
click at [114, 100] on div "Line Items" at bounding box center [102, 100] width 24 height 7
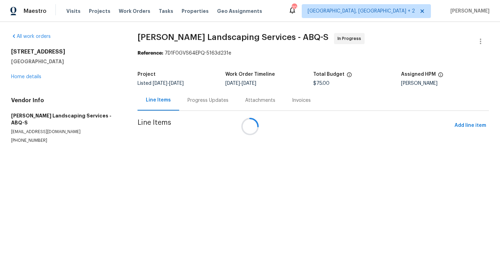
click at [216, 152] on div at bounding box center [250, 126] width 500 height 253
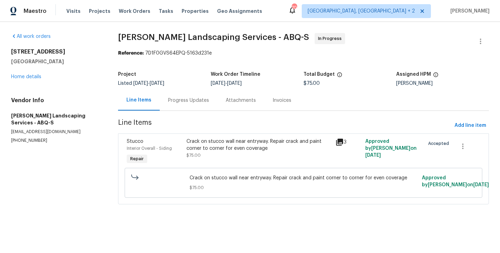
click at [220, 152] on div "Crack on stucco wall near entryway. Repair crack and paint corner to corner for…" at bounding box center [259, 148] width 145 height 21
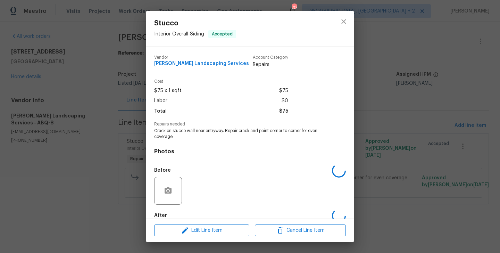
scroll to position [38, 0]
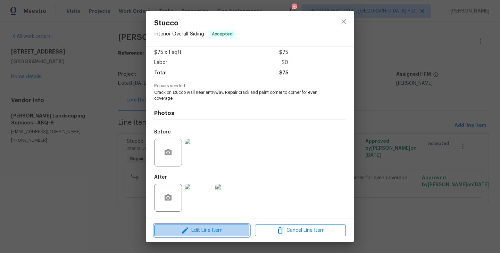
click at [206, 224] on button "Edit Line Item" at bounding box center [201, 230] width 95 height 12
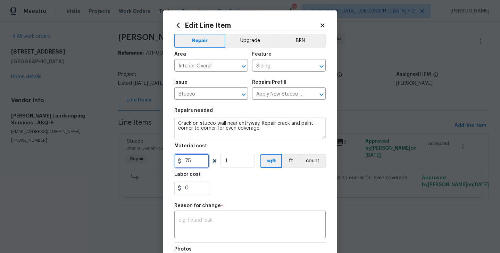
click at [189, 163] on input "75" at bounding box center [191, 161] width 35 height 14
type input "250"
click at [225, 213] on div "x ​" at bounding box center [249, 225] width 151 height 26
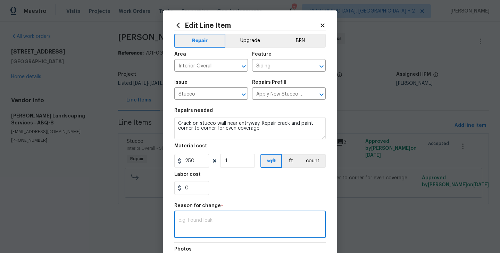
paste textarea "(BA) Updated per vendor’s final cost."
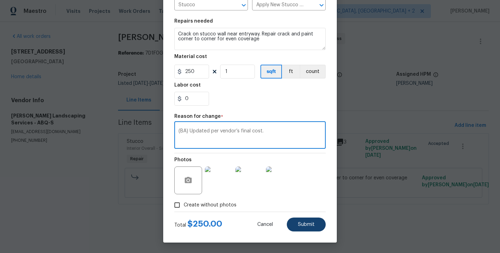
type textarea "(BA) Updated per vendor’s final cost."
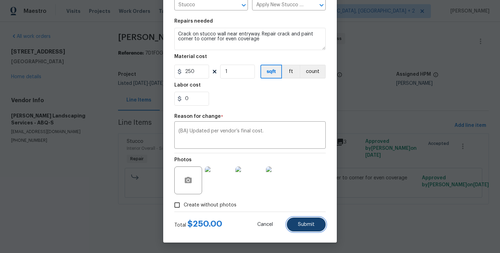
click at [310, 224] on span "Submit" at bounding box center [306, 224] width 17 height 5
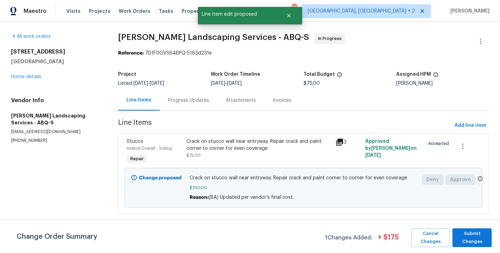
scroll to position [0, 0]
click at [469, 235] on span "Submit Changes" at bounding box center [472, 238] width 32 height 16
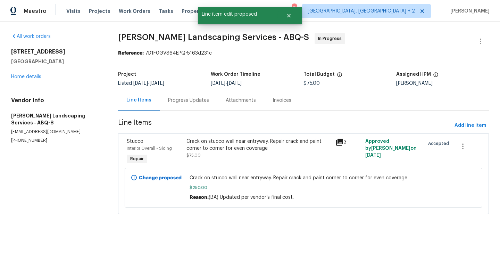
click at [190, 107] on div "Progress Updates" at bounding box center [189, 100] width 58 height 20
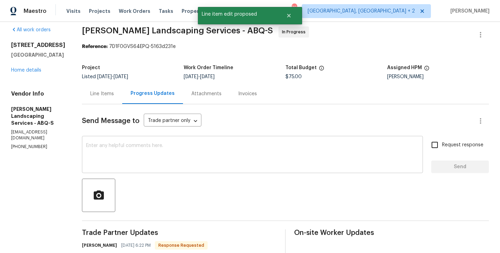
scroll to position [88, 0]
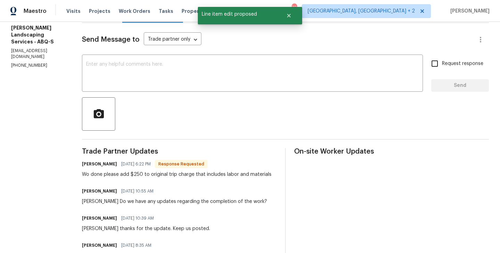
click at [103, 163] on h6 "[PERSON_NAME]" at bounding box center [99, 163] width 35 height 7
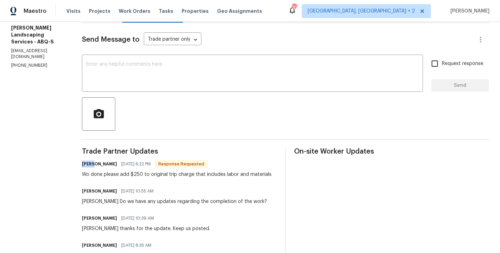
copy h6 "Josue"
click at [156, 68] on textarea at bounding box center [252, 74] width 333 height 24
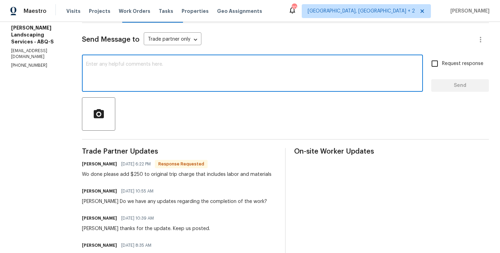
paste textarea "Josue"
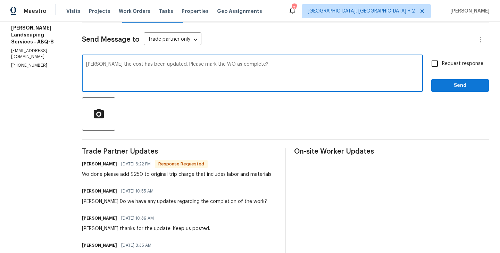
type textarea "[PERSON_NAME] the cost has been updated. Please mark the WO as complete?"
click at [452, 67] on span "Request response" at bounding box center [462, 63] width 41 height 7
click at [442, 67] on input "Request response" at bounding box center [435, 63] width 15 height 15
checkbox input "true"
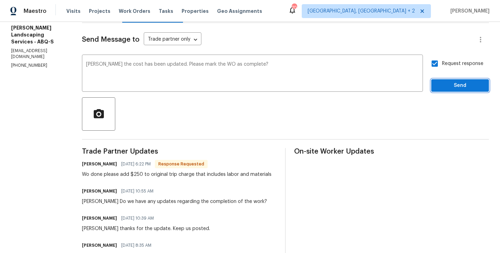
click at [444, 91] on button "Send" at bounding box center [460, 85] width 58 height 13
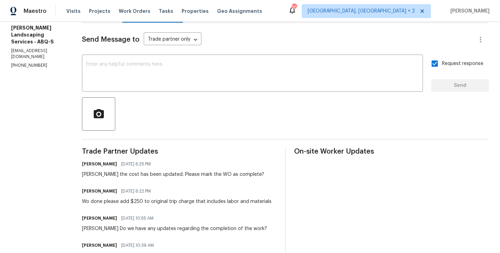
scroll to position [0, 0]
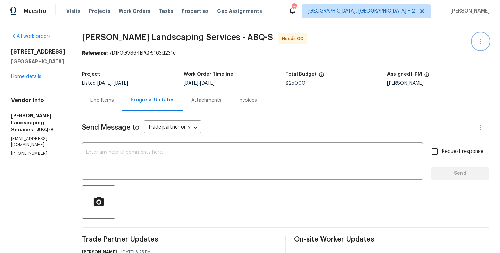
click at [482, 40] on icon "button" at bounding box center [481, 41] width 8 height 8
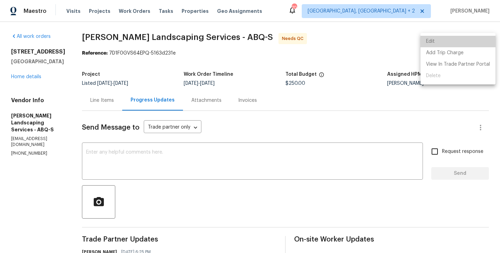
click at [471, 40] on li "Edit" at bounding box center [458, 41] width 75 height 11
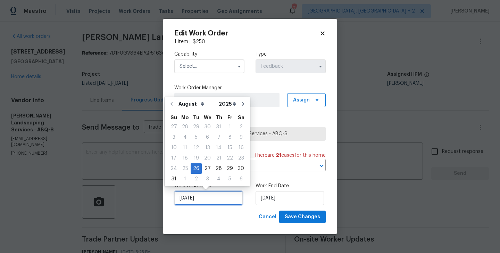
click at [184, 197] on input "[DATE]" at bounding box center [208, 198] width 68 height 14
click at [207, 169] on div "27" at bounding box center [207, 169] width 11 height 10
type input "[DATE]"
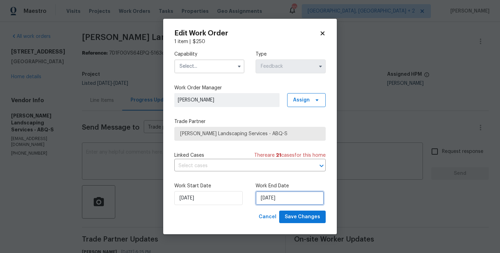
click at [290, 202] on input "[DATE]" at bounding box center [290, 198] width 68 height 14
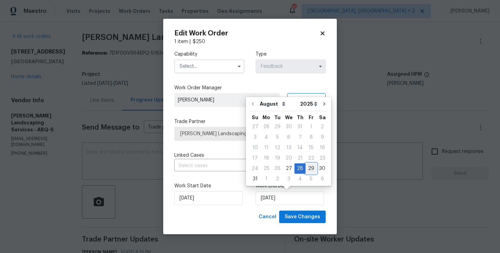
click at [307, 171] on div "29" at bounding box center [311, 169] width 11 height 10
type input "[DATE]"
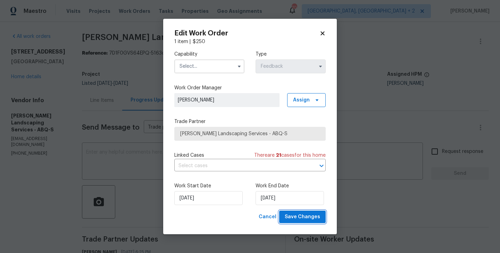
click at [307, 212] on button "Save Changes" at bounding box center [302, 216] width 47 height 13
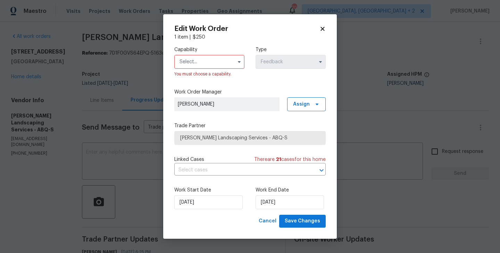
click at [198, 68] on input "text" at bounding box center [209, 62] width 70 height 14
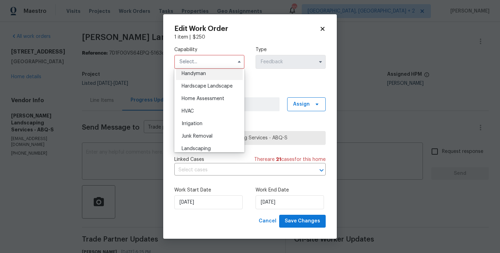
click at [201, 76] on div "Handyman" at bounding box center [209, 73] width 67 height 13
type input "Handyman"
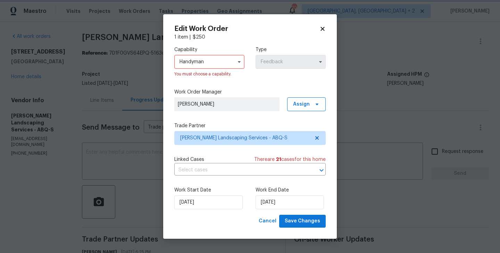
scroll to position [370, 0]
click at [302, 220] on span "Save Changes" at bounding box center [302, 221] width 35 height 9
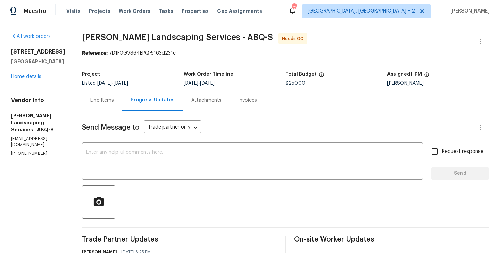
click at [117, 110] on div "Line Items" at bounding box center [102, 100] width 40 height 20
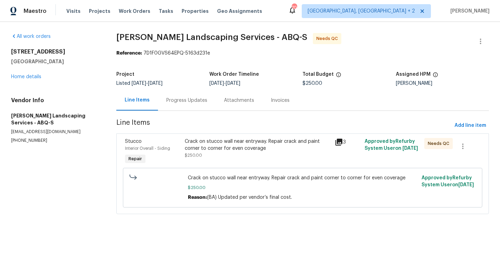
click at [205, 94] on div "Progress Updates" at bounding box center [187, 100] width 58 height 20
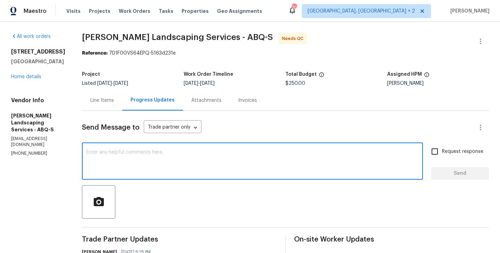
click at [169, 165] on textarea at bounding box center [252, 162] width 333 height 24
type textarea "WO approved. Thanks"
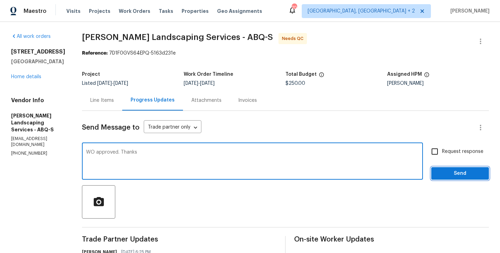
click at [475, 169] on span "Send" at bounding box center [460, 173] width 47 height 9
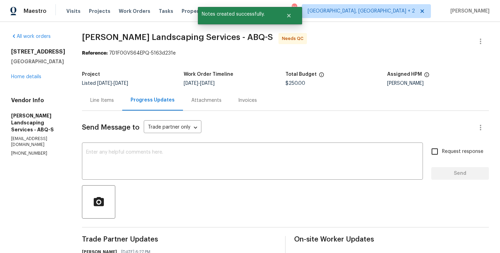
click at [114, 102] on div "Line Items" at bounding box center [102, 100] width 24 height 7
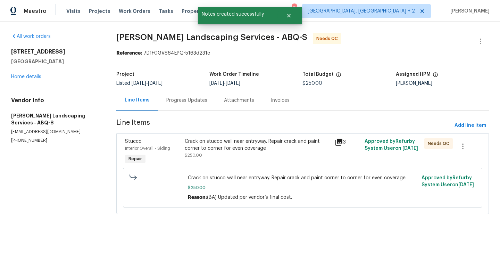
click at [222, 165] on div "Crack on stucco wall near entryway. Repair crack and paint corner to corner for…" at bounding box center [258, 152] width 150 height 32
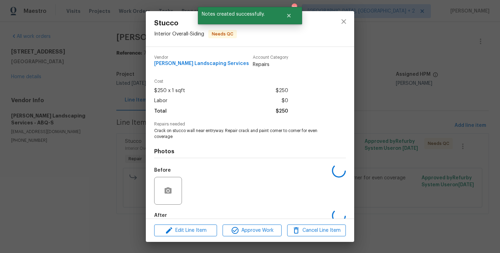
scroll to position [38, 0]
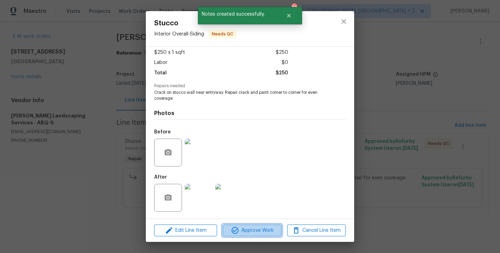
click at [233, 229] on icon "button" at bounding box center [235, 230] width 8 height 8
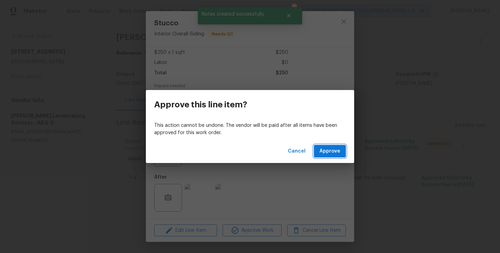
click at [331, 149] on span "Approve" at bounding box center [330, 151] width 21 height 9
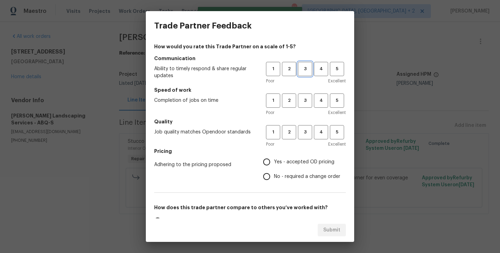
click at [303, 74] on button "3" at bounding box center [305, 69] width 14 height 14
click at [303, 97] on span "3" at bounding box center [305, 101] width 13 height 8
click at [303, 147] on div "Poor Excellent" at bounding box center [306, 144] width 80 height 7
click at [303, 124] on h5 "Quality" at bounding box center [250, 121] width 192 height 7
click at [303, 130] on span "3" at bounding box center [305, 132] width 13 height 8
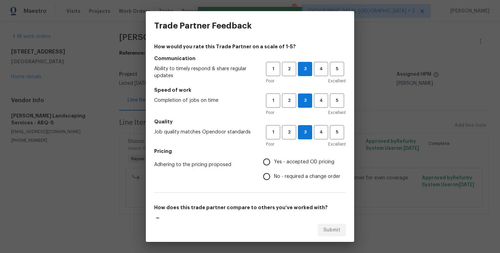
click at [297, 172] on label "No - required a change order" at bounding box center [299, 176] width 81 height 15
click at [274, 172] on input "No - required a change order" at bounding box center [266, 176] width 15 height 15
radio input "true"
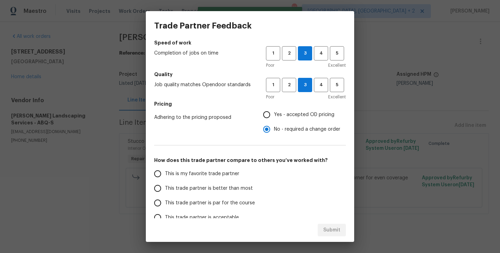
scroll to position [73, 0]
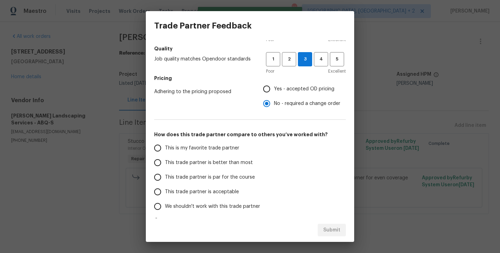
drag, startPoint x: 229, startPoint y: 164, endPoint x: 233, endPoint y: 166, distance: 4.2
click at [229, 164] on span "This trade partner is better than most" at bounding box center [209, 162] width 88 height 7
click at [165, 164] on input "This trade partner is better than most" at bounding box center [157, 162] width 15 height 15
click at [340, 230] on button "Submit" at bounding box center [332, 230] width 28 height 13
radio input "true"
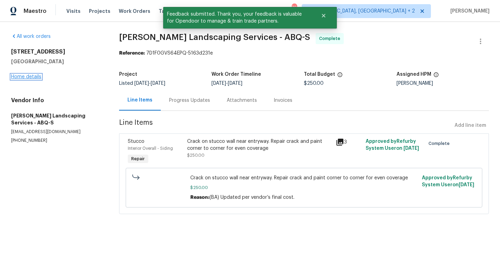
click at [26, 78] on link "Home details" at bounding box center [26, 76] width 30 height 5
